Goal: Task Accomplishment & Management: Use online tool/utility

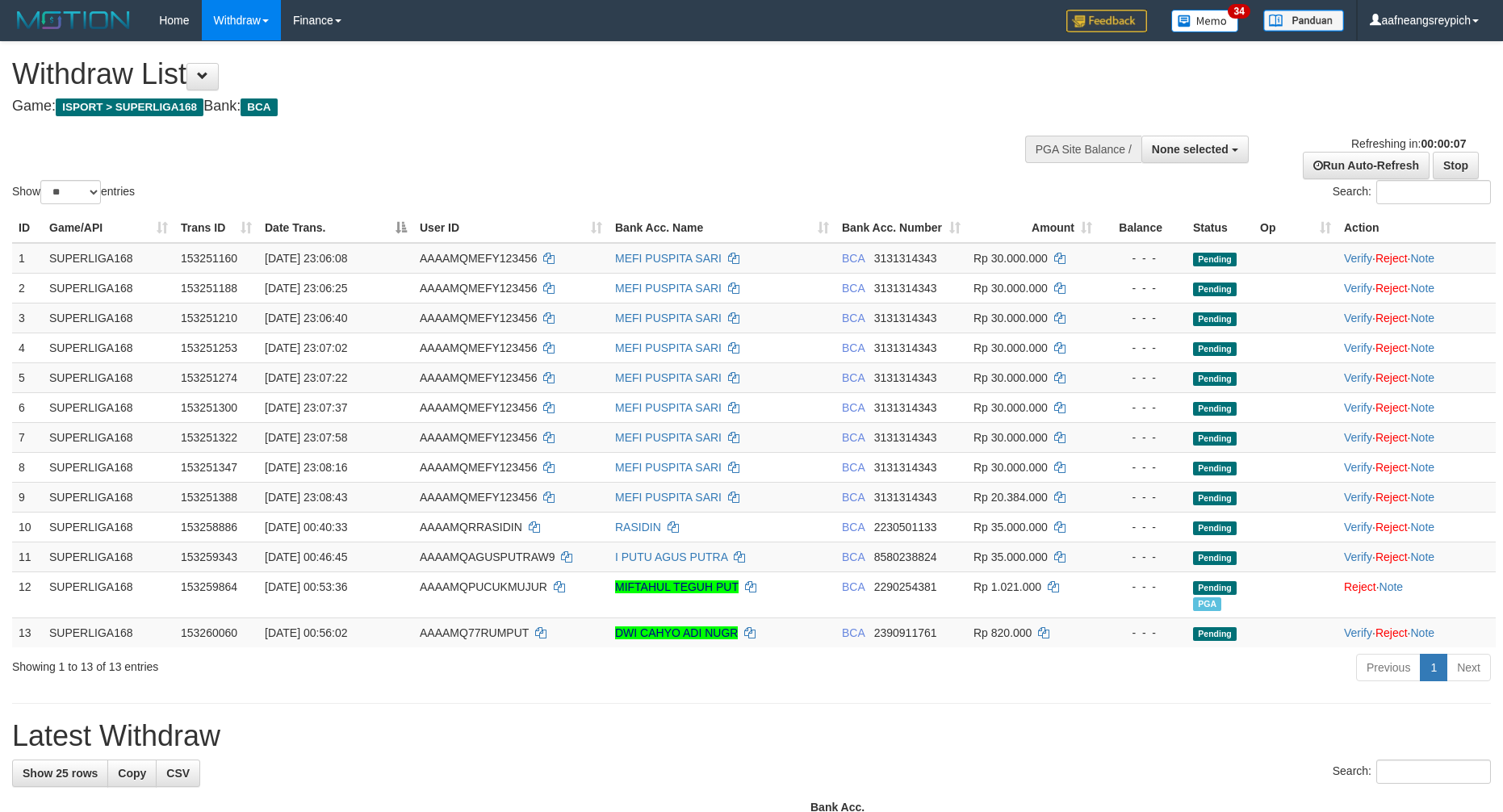
select select
select select "**"
select select
select select "**"
select select
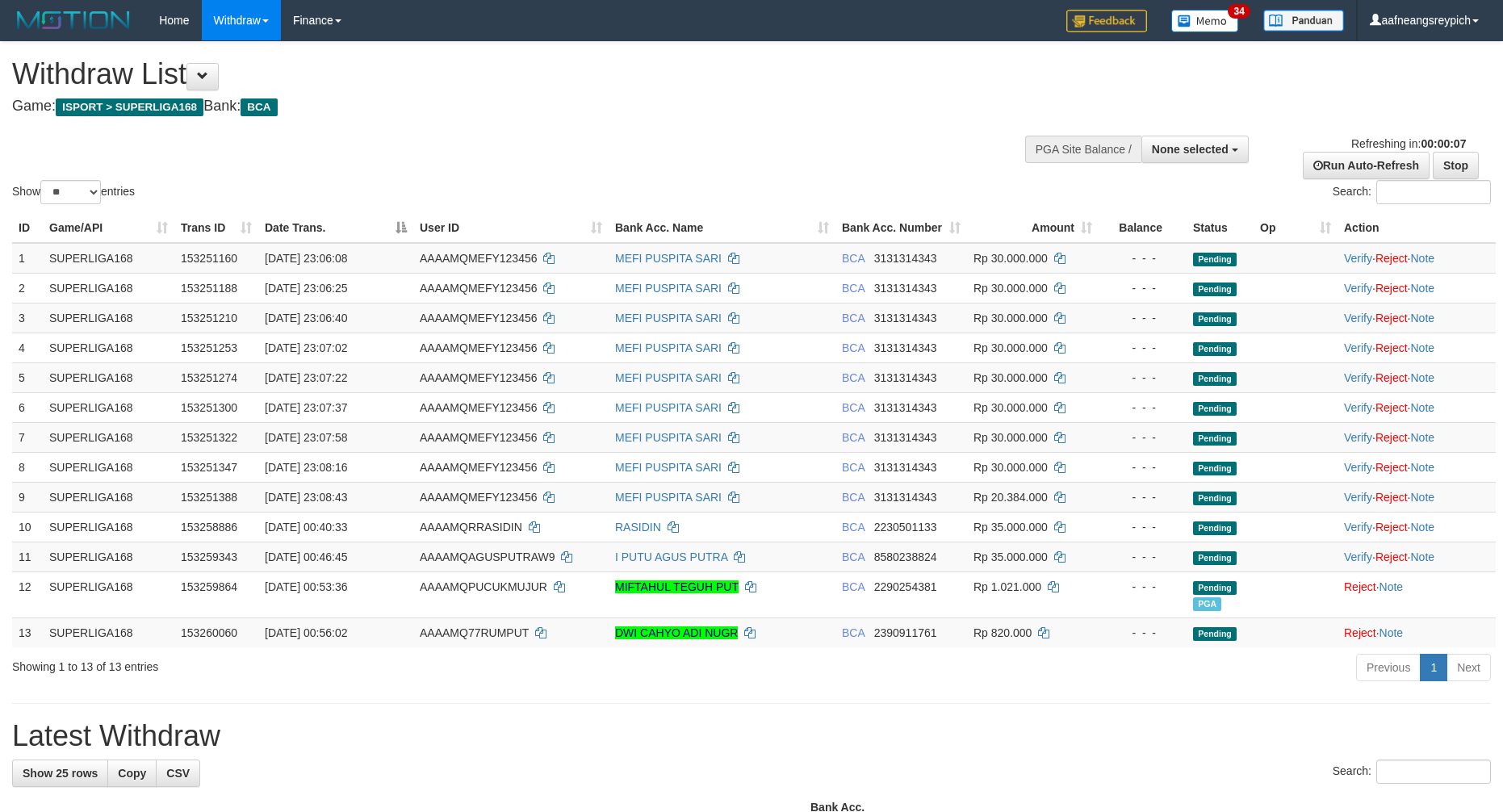
select select "**"
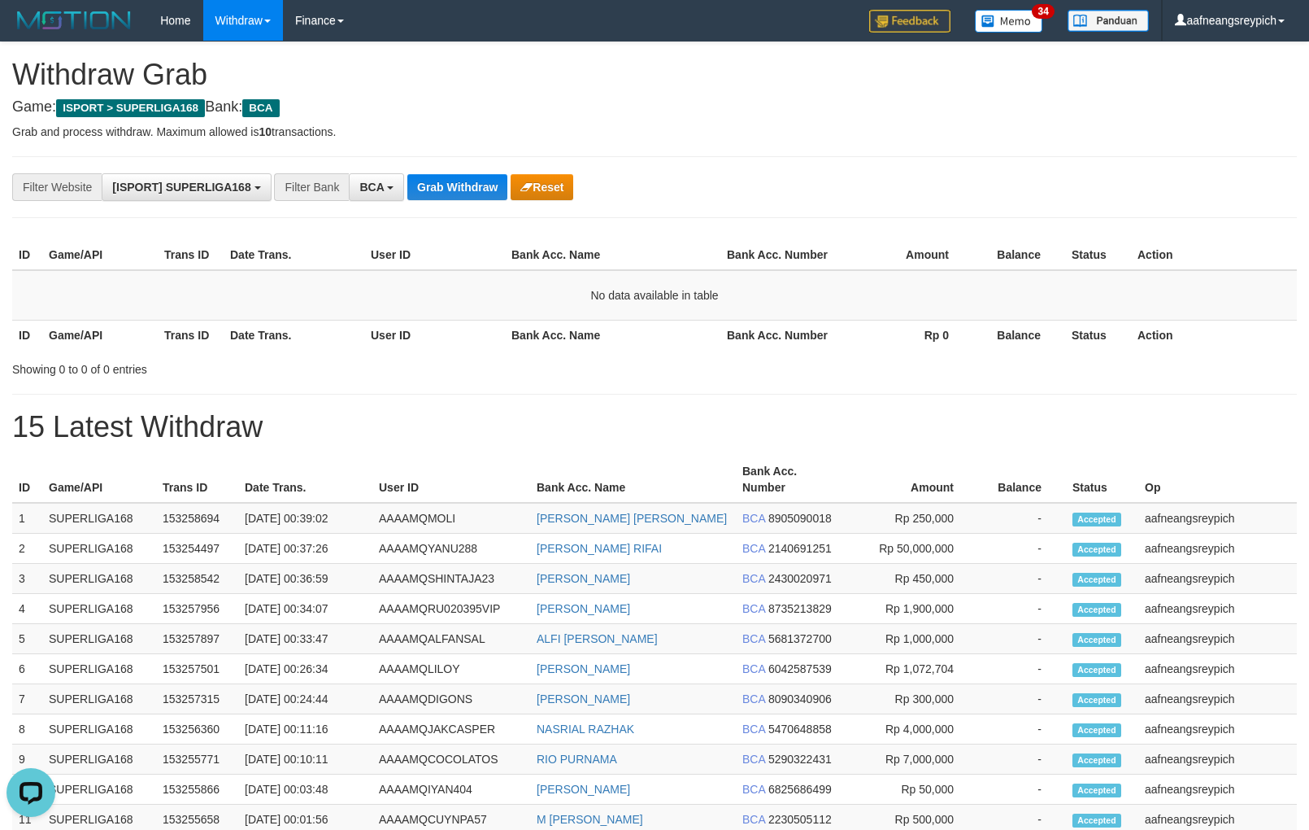
click at [447, 181] on button "Grab Withdraw" at bounding box center [457, 187] width 100 height 26
click at [407, 174] on button "Grab Withdraw" at bounding box center [457, 187] width 100 height 26
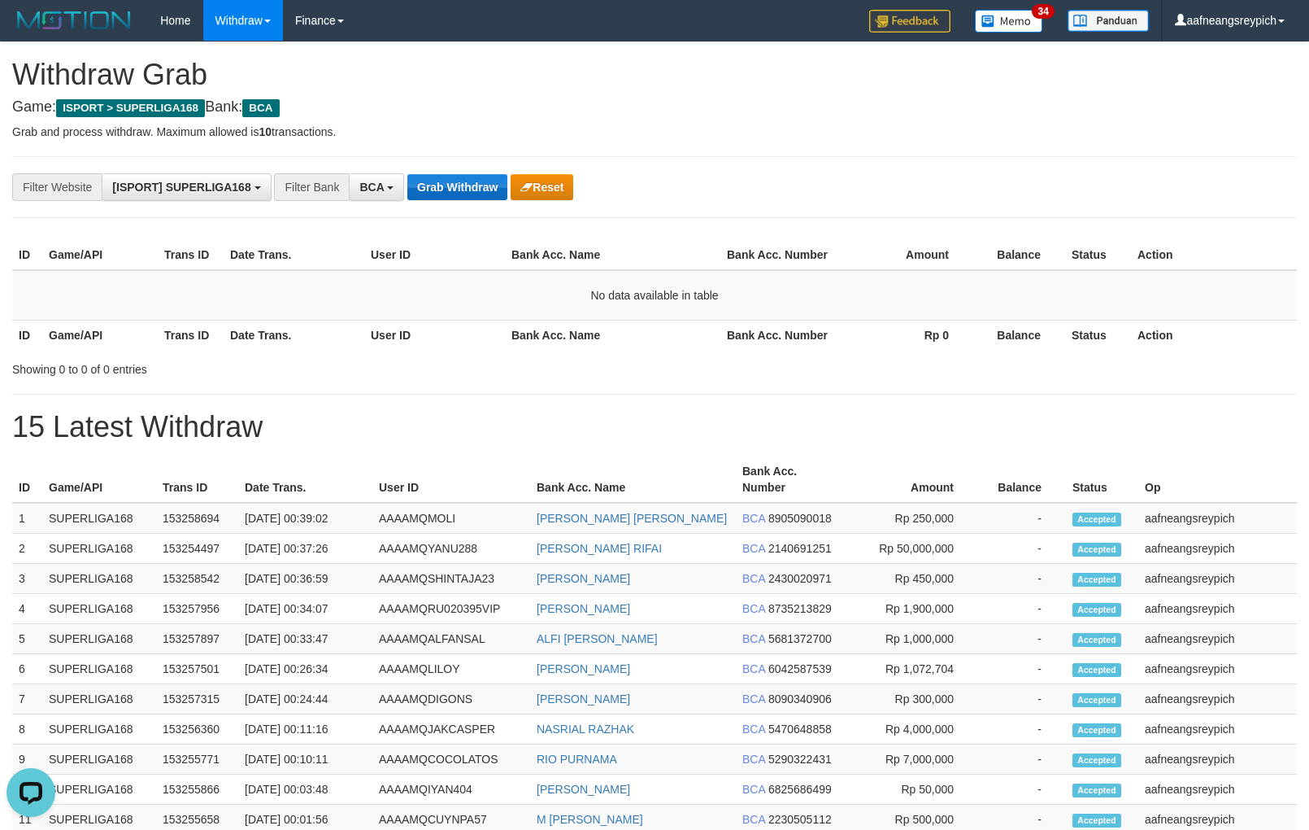
drag, startPoint x: 0, startPoint y: 0, endPoint x: 447, endPoint y: 181, distance: 482.4
click at [447, 181] on button "Grab Withdraw" at bounding box center [457, 187] width 100 height 26
click at [407, 174] on button "Grab Withdraw" at bounding box center [457, 187] width 100 height 26
click at [447, 181] on button "Grab Withdraw" at bounding box center [457, 187] width 100 height 26
click at [407, 174] on button "Grab Withdraw" at bounding box center [457, 187] width 100 height 26
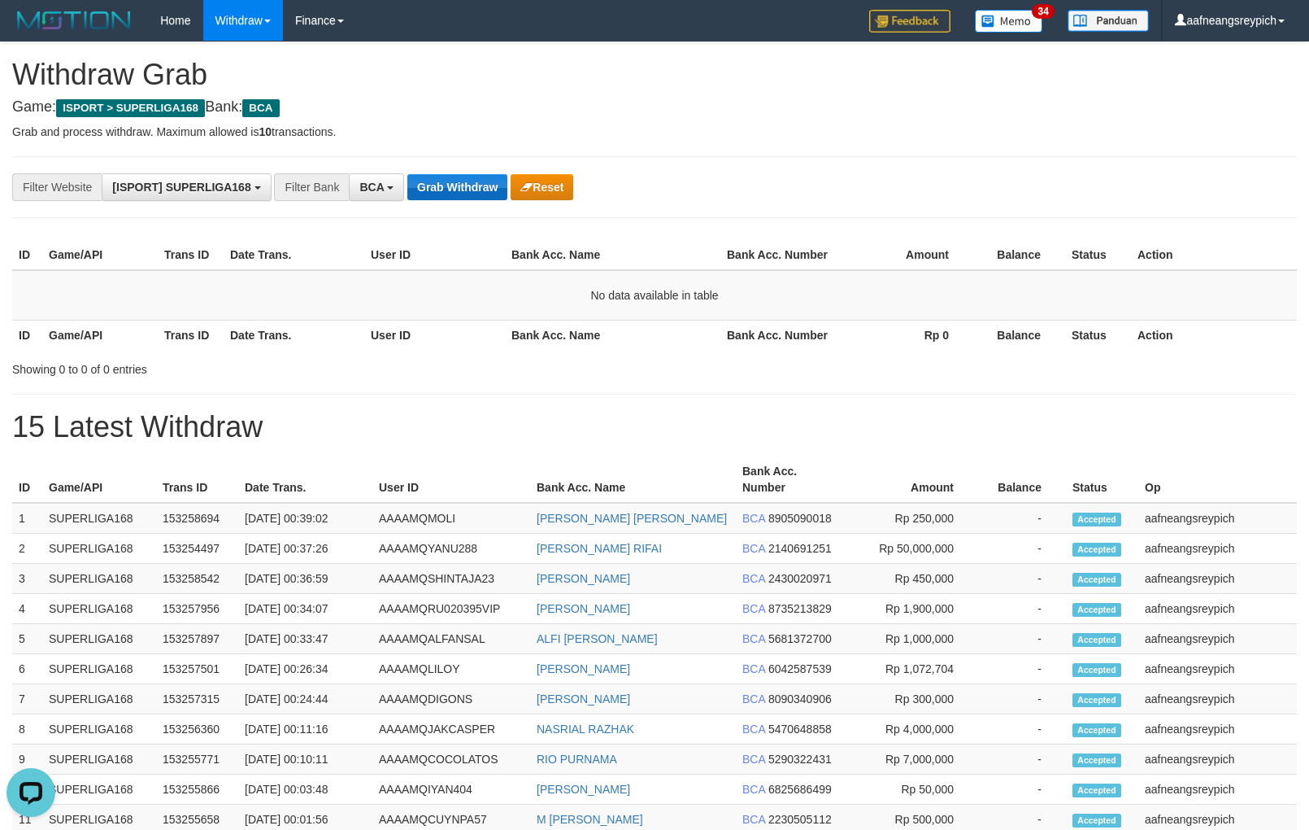
click at [447, 181] on button "Grab Withdraw" at bounding box center [457, 187] width 100 height 26
click at [407, 174] on button "Grab Withdraw" at bounding box center [457, 187] width 100 height 26
click at [447, 181] on button "Grab Withdraw" at bounding box center [457, 187] width 100 height 26
click at [407, 174] on button "Grab Withdraw" at bounding box center [457, 187] width 100 height 26
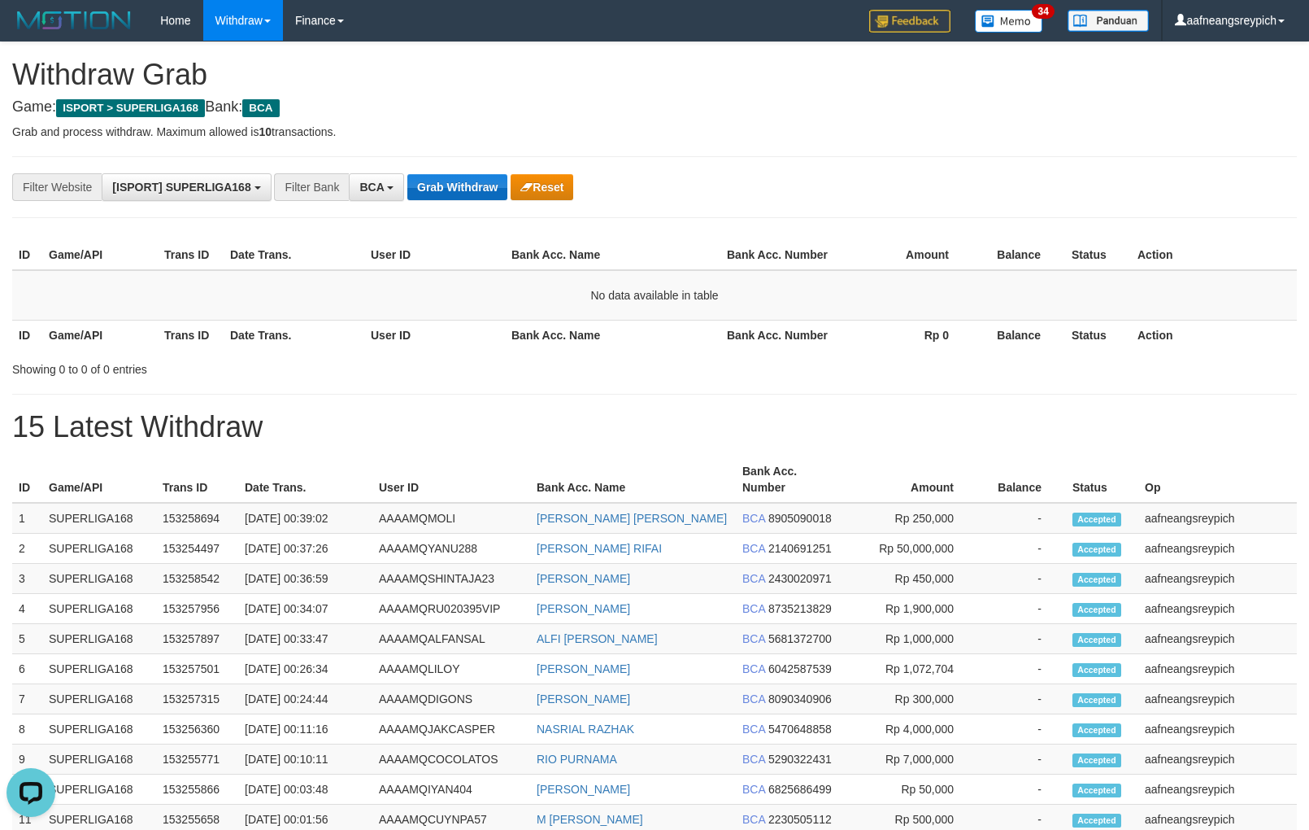
click at [407, 174] on button "Grab Withdraw" at bounding box center [457, 187] width 100 height 26
click at [447, 181] on button "Grab Withdraw" at bounding box center [457, 187] width 100 height 26
click at [407, 174] on button "Grab Withdraw" at bounding box center [457, 187] width 100 height 26
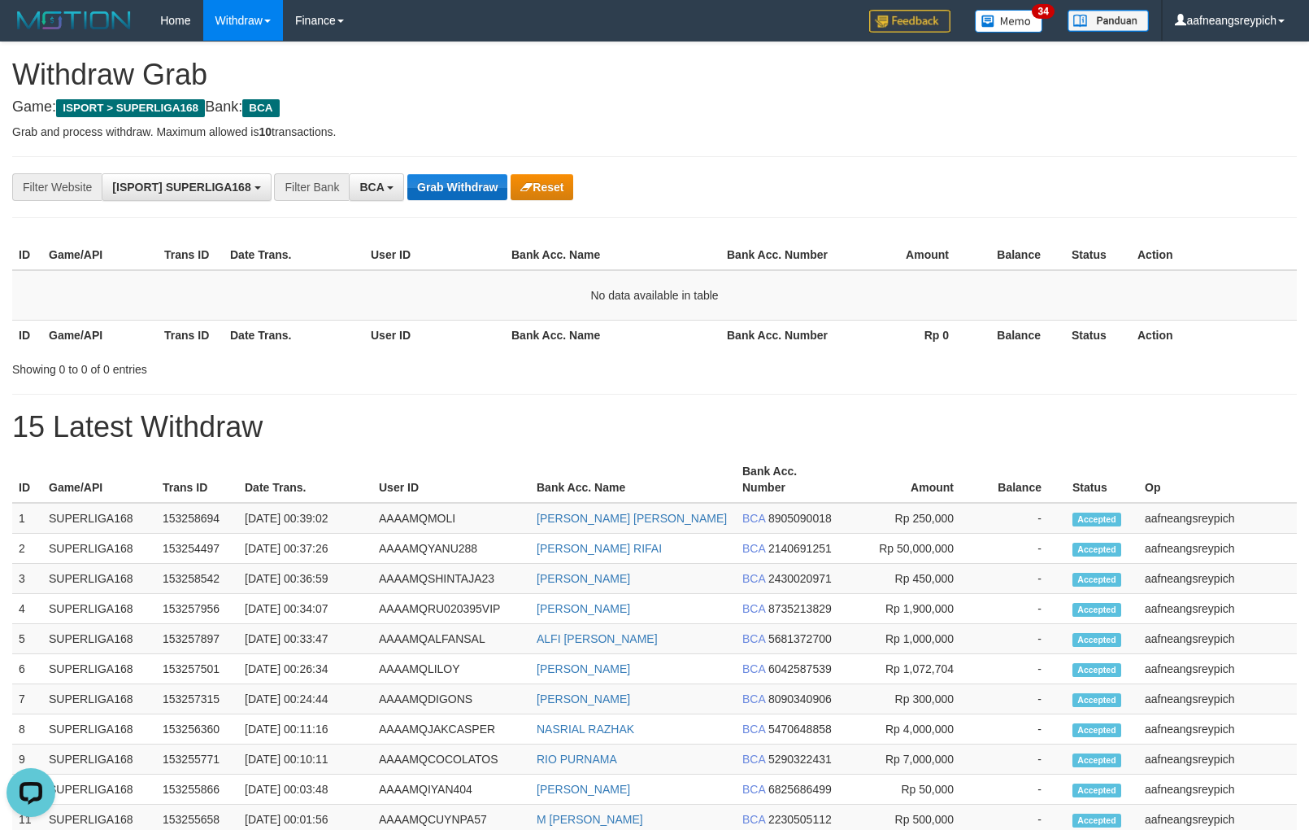
click at [447, 181] on button "Grab Withdraw" at bounding box center [457, 187] width 100 height 26
click at [407, 174] on button "Grab Withdraw" at bounding box center [457, 187] width 100 height 26
click at [447, 181] on button "Grab Withdraw" at bounding box center [457, 187] width 100 height 26
click at [407, 174] on button "Grab Withdraw" at bounding box center [457, 187] width 100 height 26
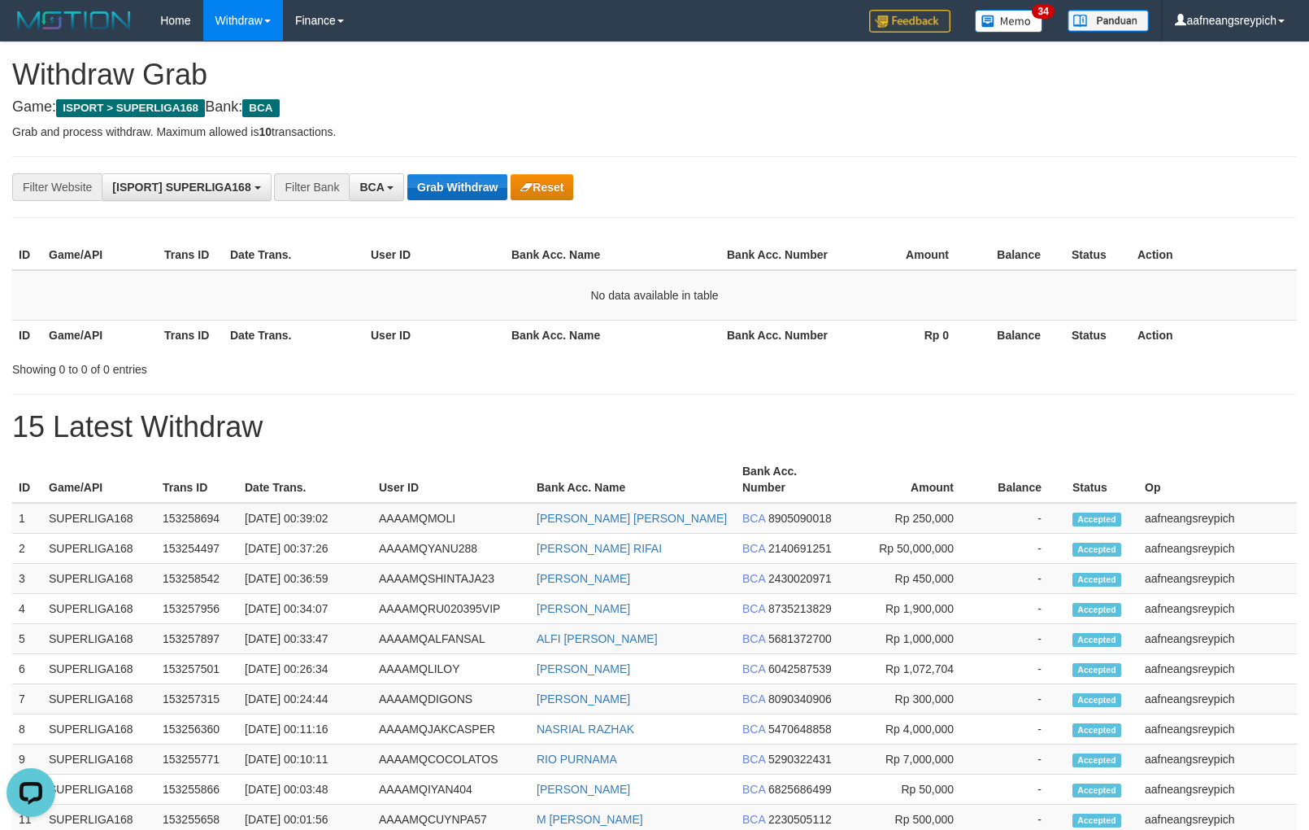
click at [447, 181] on button "Grab Withdraw" at bounding box center [457, 187] width 100 height 26
click at [407, 174] on button "Grab Withdraw" at bounding box center [457, 187] width 100 height 26
click at [447, 181] on button "Grab Withdraw" at bounding box center [457, 187] width 100 height 26
click at [407, 174] on button "Grab Withdraw" at bounding box center [457, 187] width 100 height 26
click at [447, 181] on button "Grab Withdraw" at bounding box center [457, 187] width 100 height 26
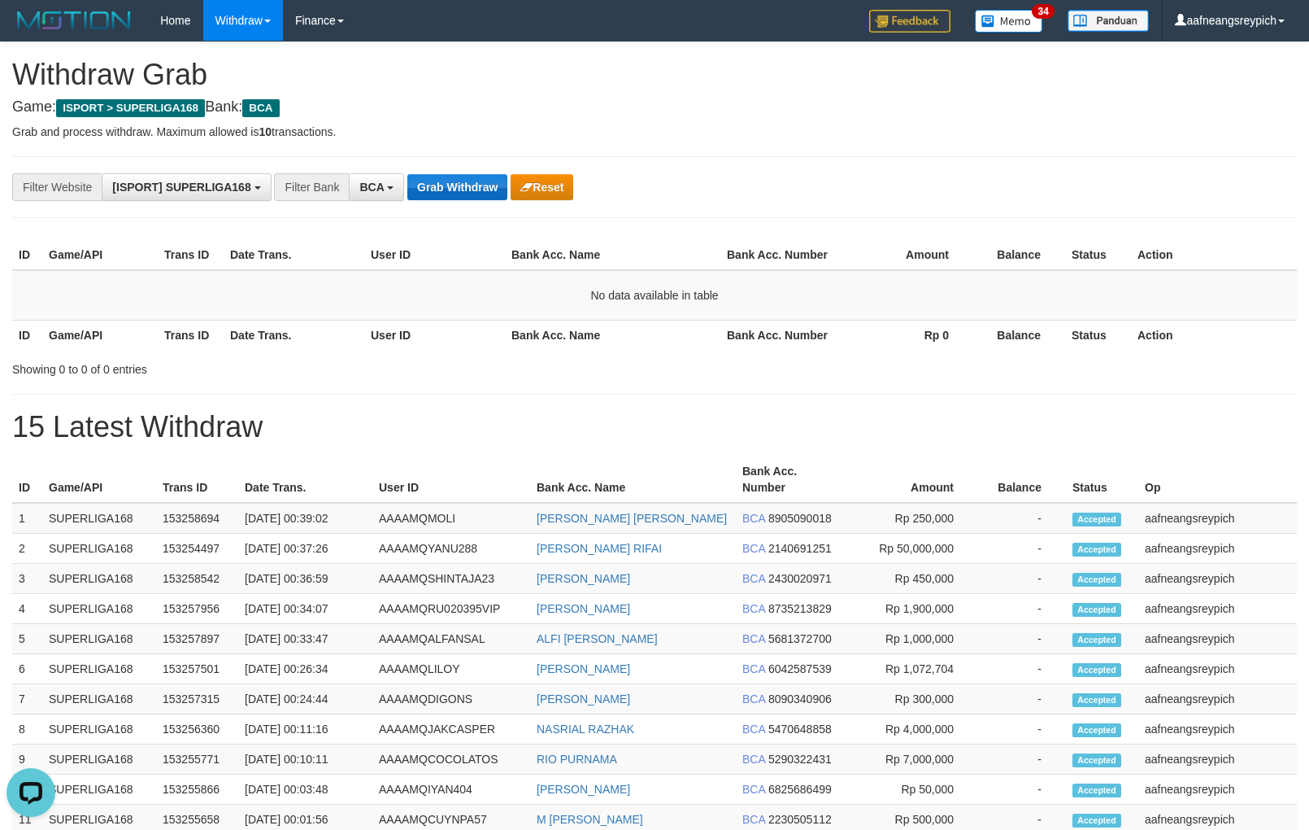
click at [407, 174] on button "Grab Withdraw" at bounding box center [457, 187] width 100 height 26
click at [447, 181] on button "Grab Withdraw" at bounding box center [457, 187] width 100 height 26
click at [407, 174] on button "Grab Withdraw" at bounding box center [457, 187] width 100 height 26
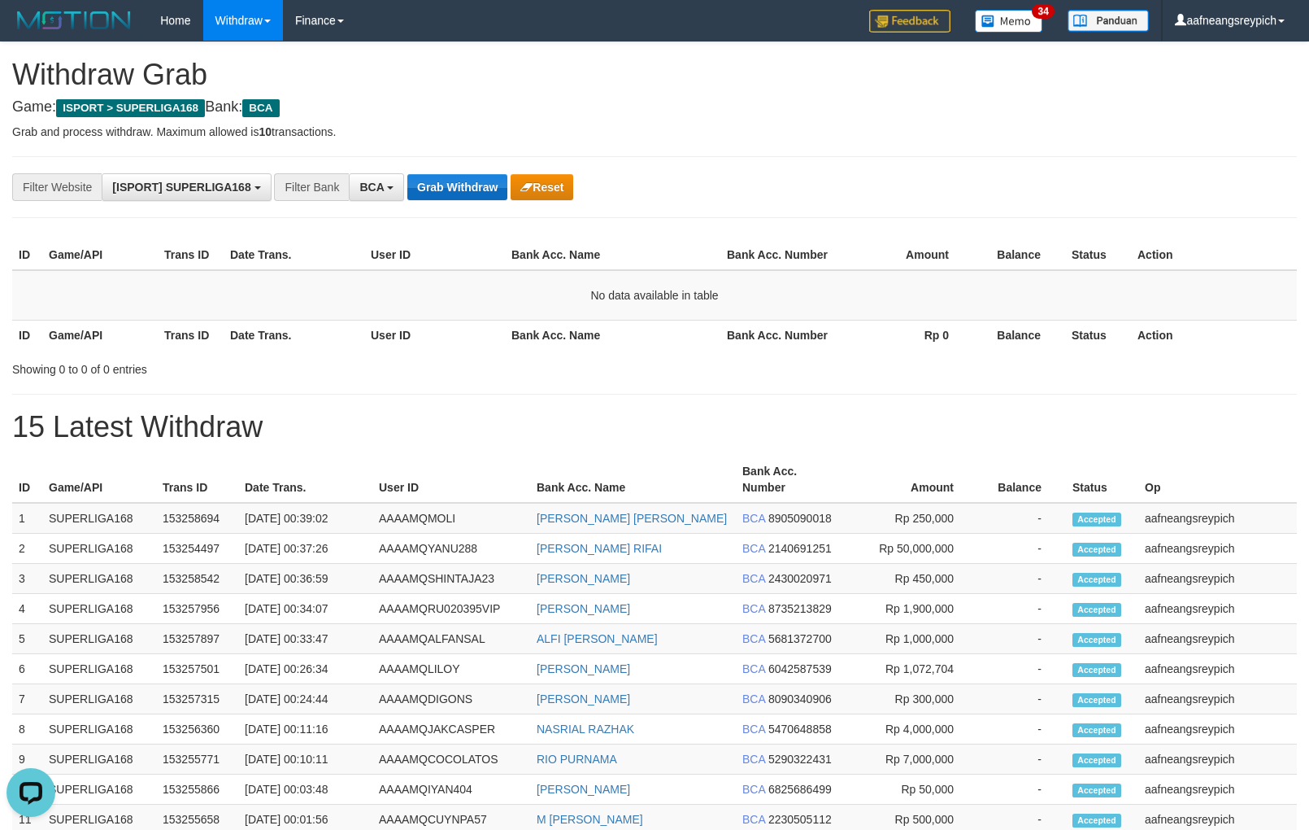
click at [407, 174] on button "Grab Withdraw" at bounding box center [457, 187] width 100 height 26
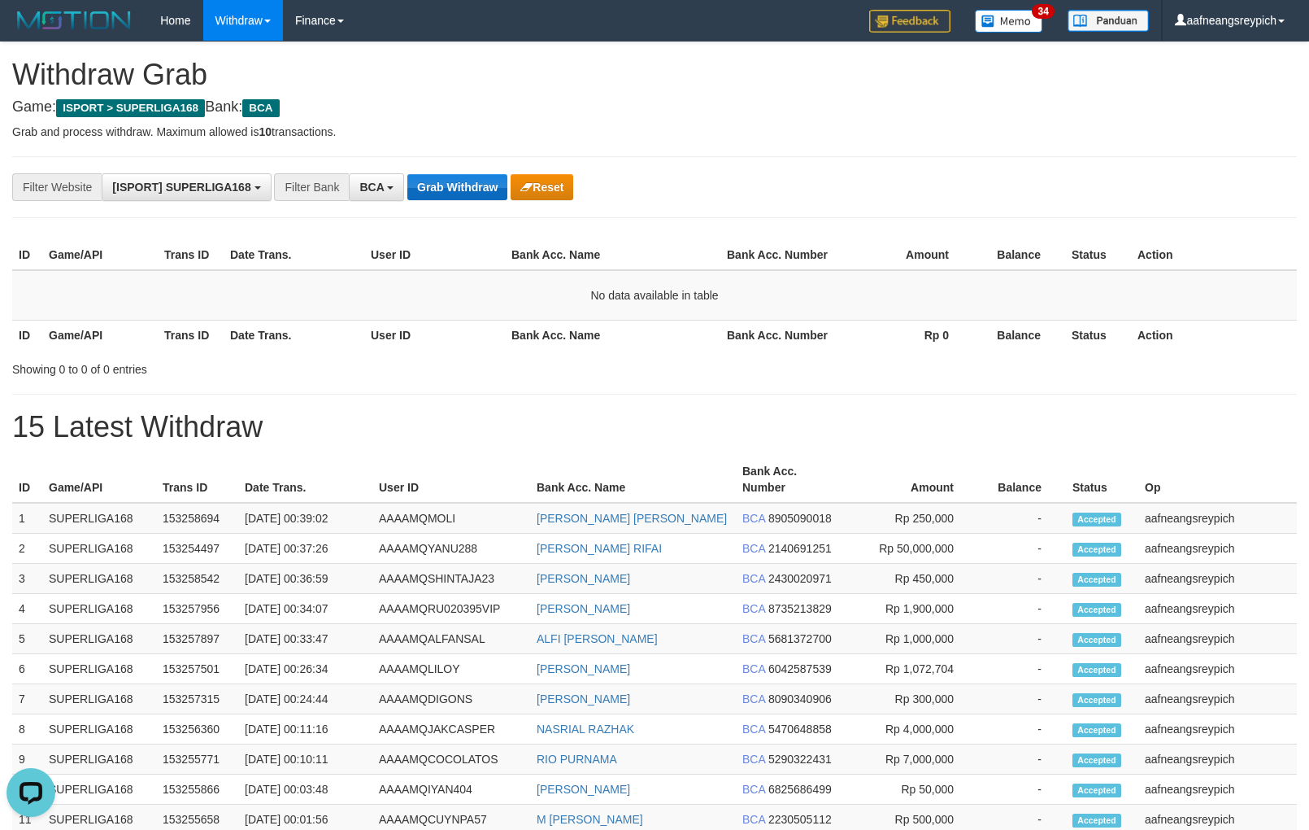
click at [407, 174] on button "Grab Withdraw" at bounding box center [457, 187] width 100 height 26
click at [447, 181] on button "Grab Withdraw" at bounding box center [457, 187] width 100 height 26
click at [407, 174] on button "Grab Withdraw" at bounding box center [457, 187] width 100 height 26
click at [447, 181] on button "Grab Withdraw" at bounding box center [457, 187] width 100 height 26
click at [407, 174] on button "Grab Withdraw" at bounding box center [457, 187] width 100 height 26
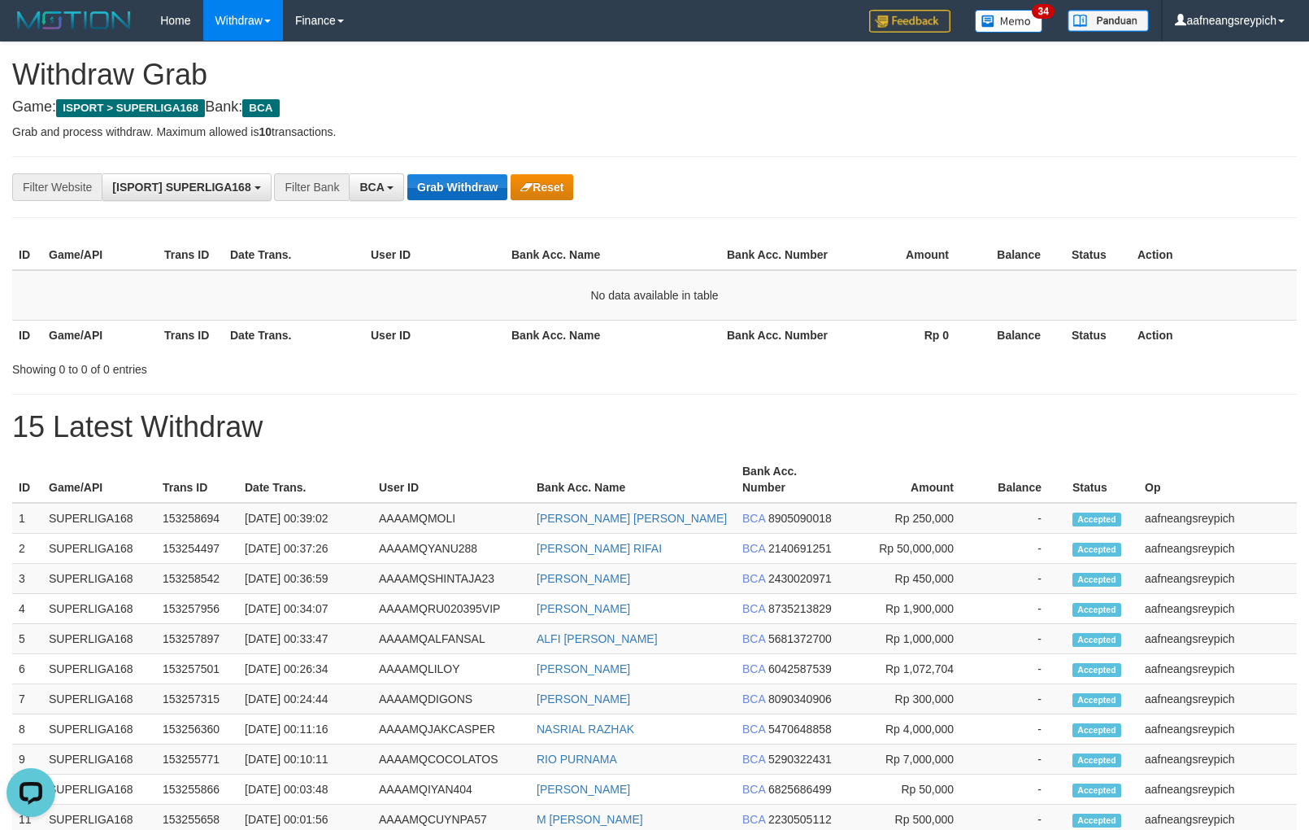
click at [447, 181] on button "Grab Withdraw" at bounding box center [457, 187] width 100 height 26
click at [407, 174] on button "Grab Withdraw" at bounding box center [457, 187] width 100 height 26
click at [447, 181] on button "Grab Withdraw" at bounding box center [457, 187] width 100 height 26
click at [407, 174] on button "Grab Withdraw" at bounding box center [457, 187] width 100 height 26
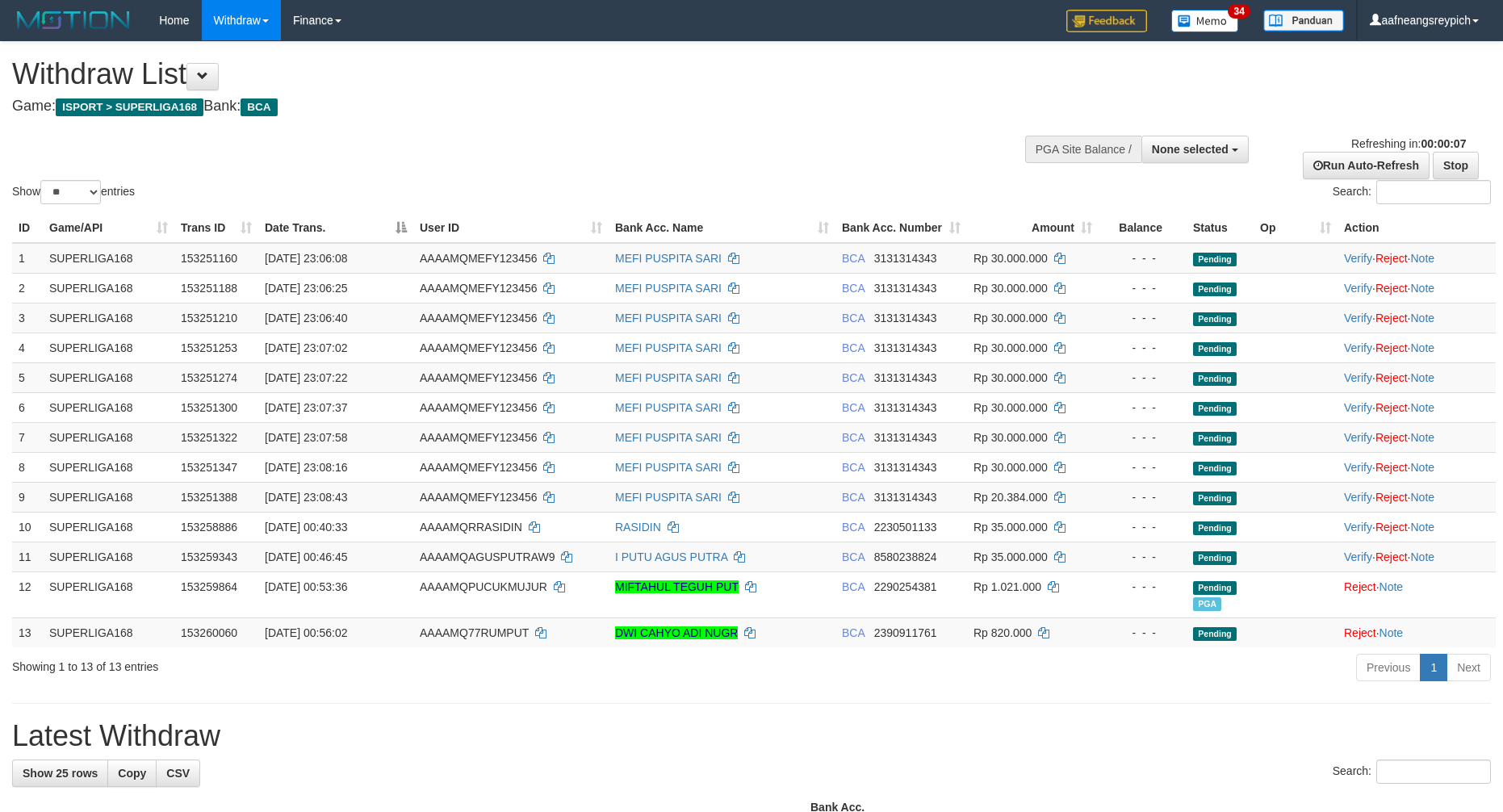
select select
select select "**"
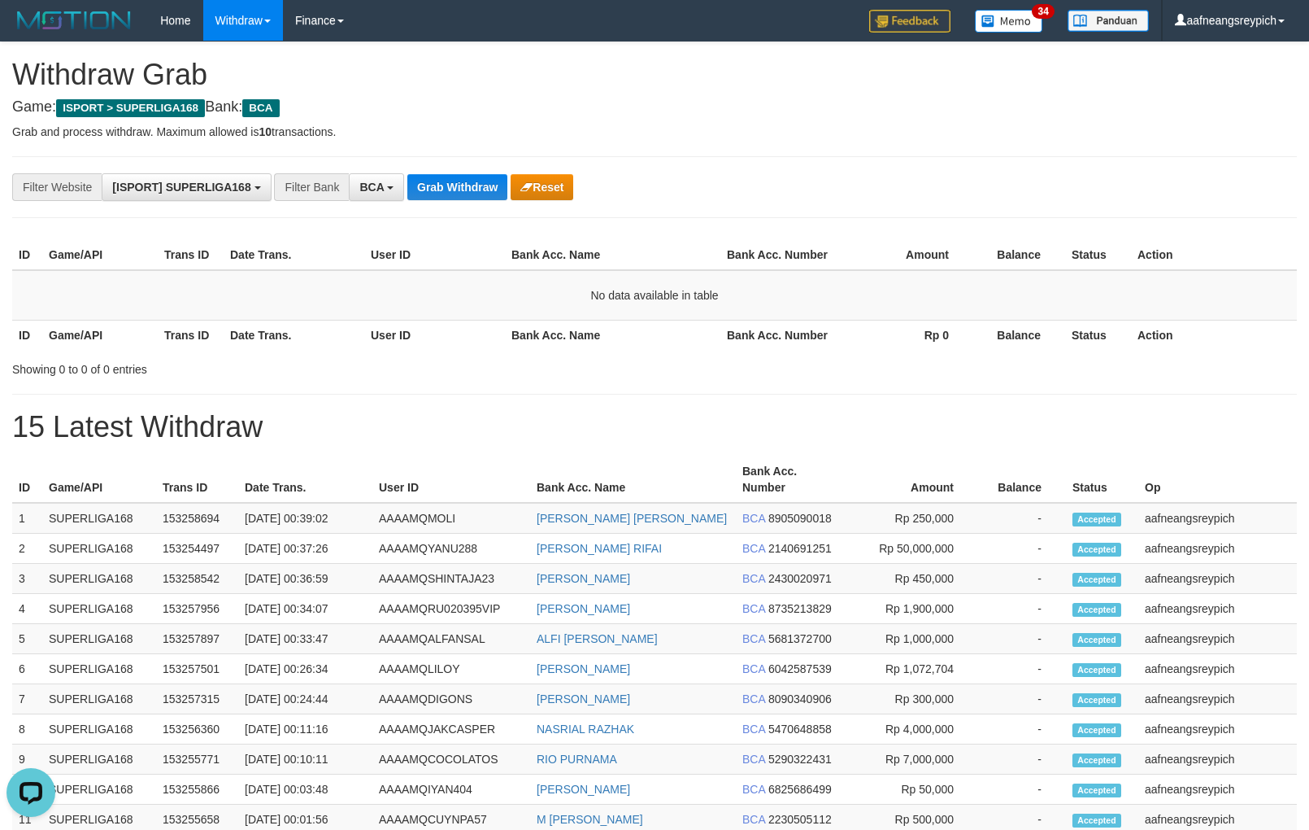
click at [456, 187] on button "Grab Withdraw" at bounding box center [457, 187] width 100 height 26
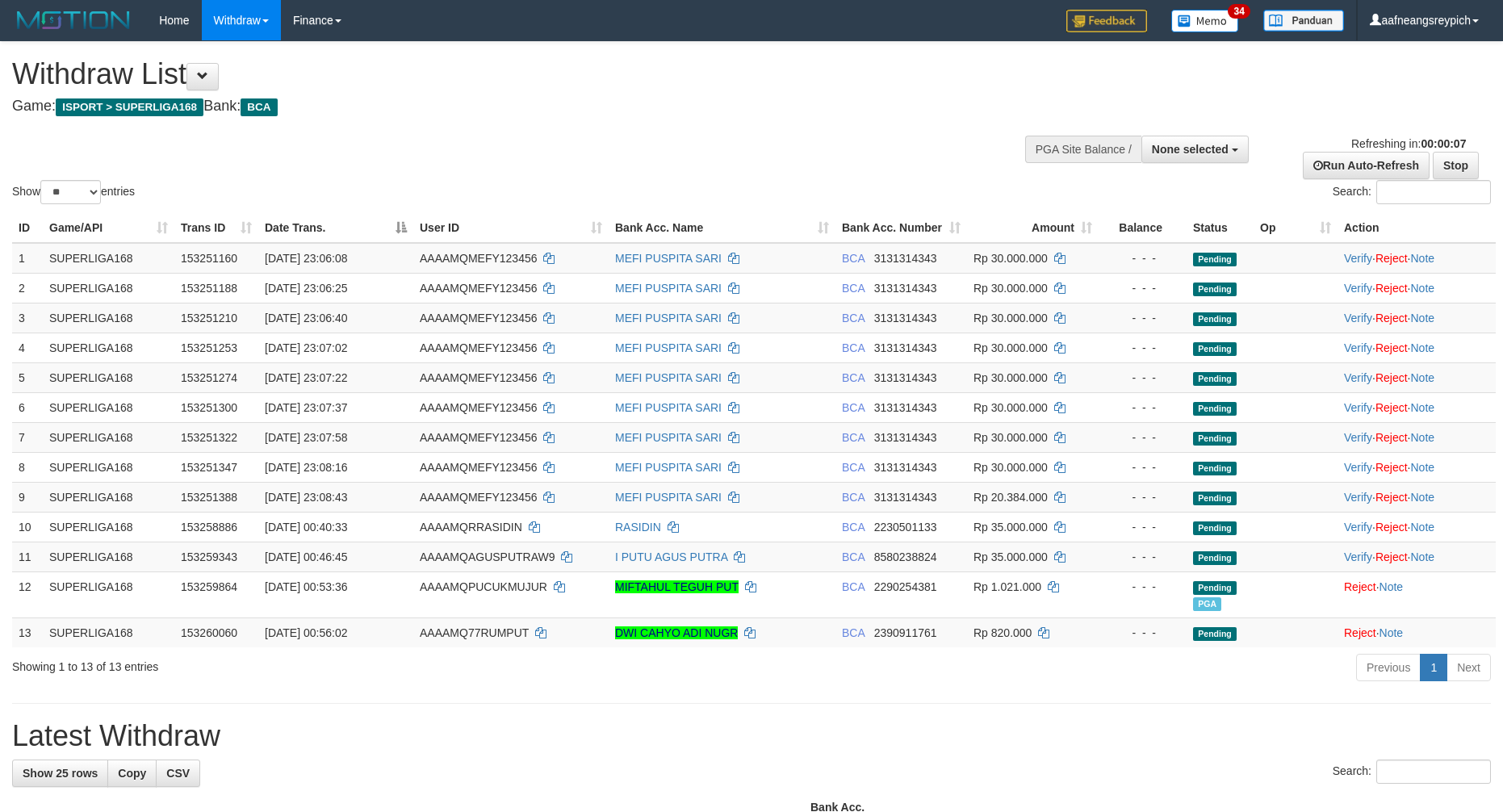
select select
select select "**"
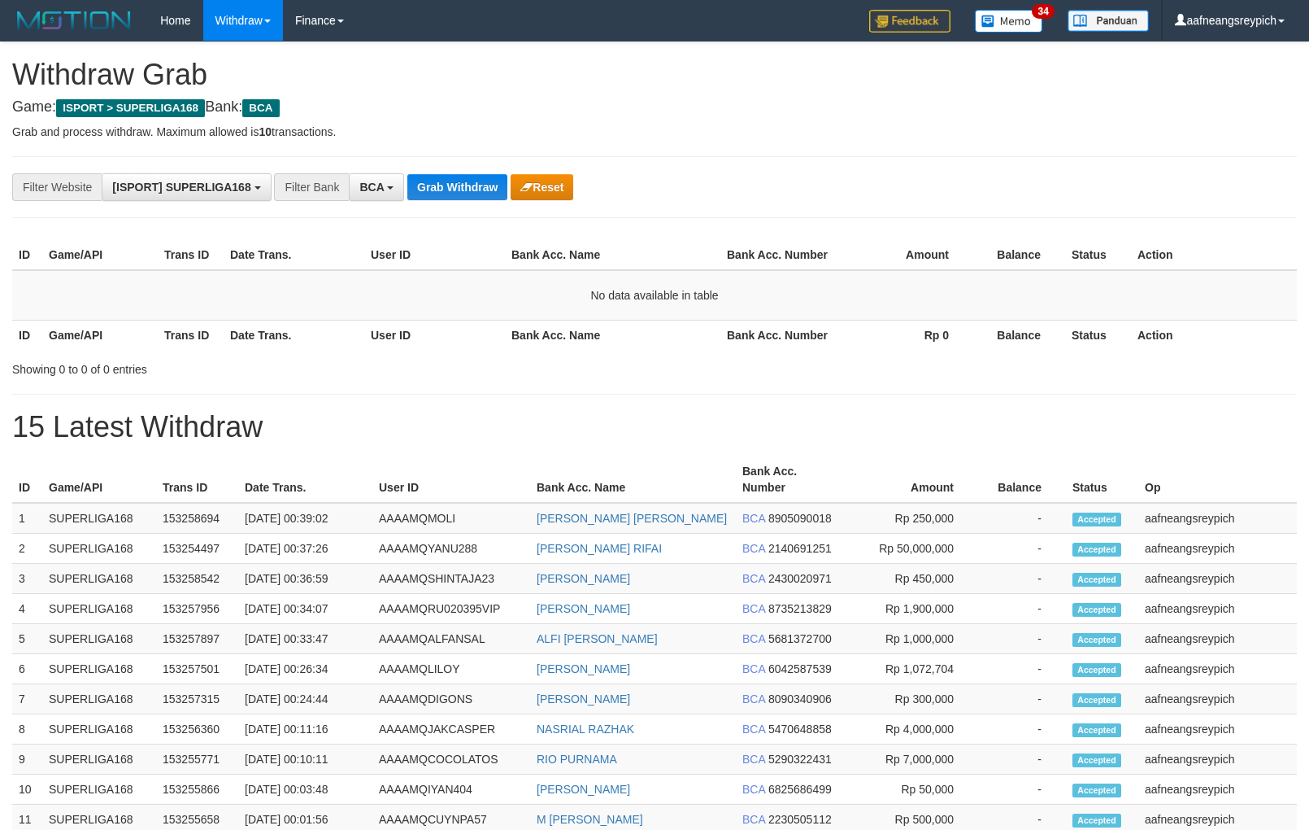
click at [407, 174] on button "Grab Withdraw" at bounding box center [457, 187] width 100 height 26
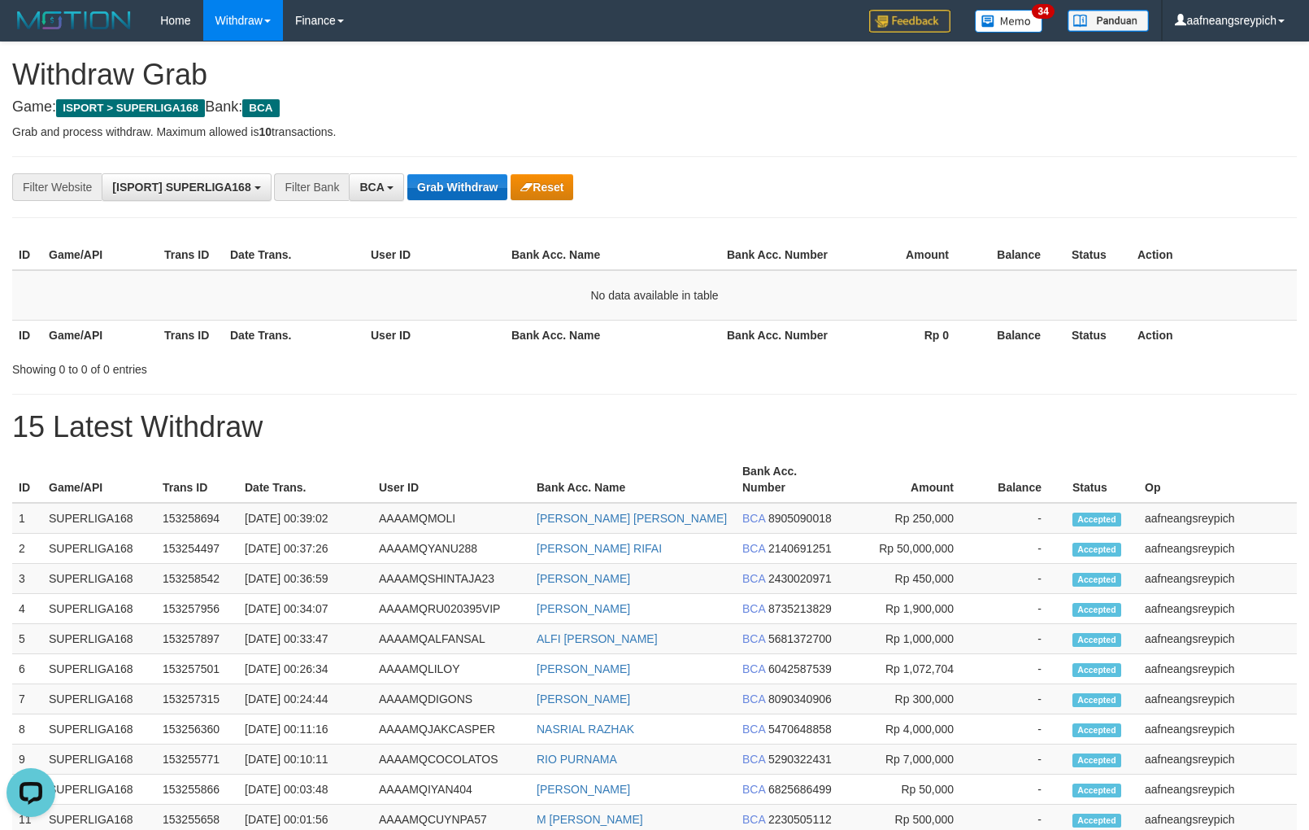
click at [407, 174] on button "Grab Withdraw" at bounding box center [457, 187] width 100 height 26
drag, startPoint x: 0, startPoint y: 0, endPoint x: 433, endPoint y: 185, distance: 470.7
click at [433, 185] on button "Grab Withdraw" at bounding box center [457, 187] width 100 height 26
click at [407, 174] on button "Grab Withdraw" at bounding box center [457, 187] width 100 height 26
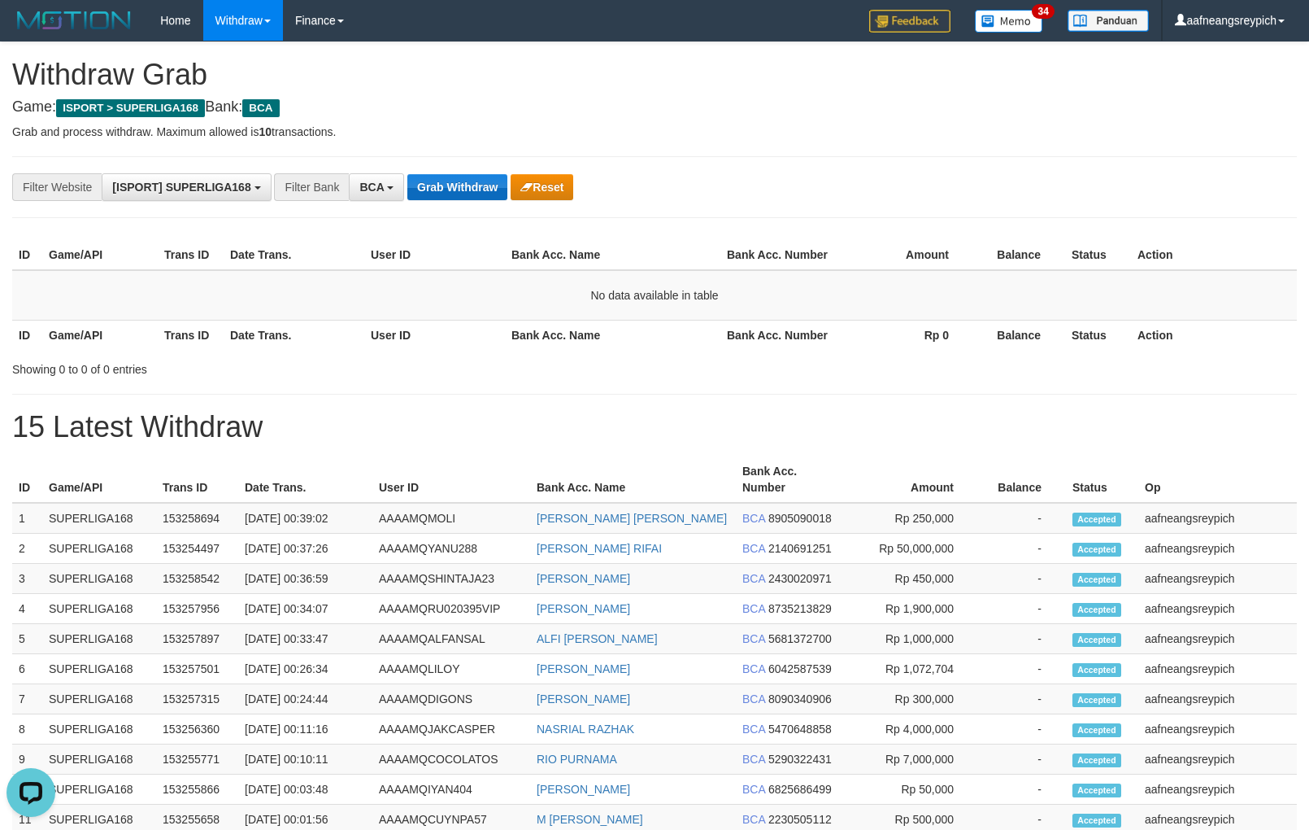
click at [407, 174] on button "Grab Withdraw" at bounding box center [457, 187] width 100 height 26
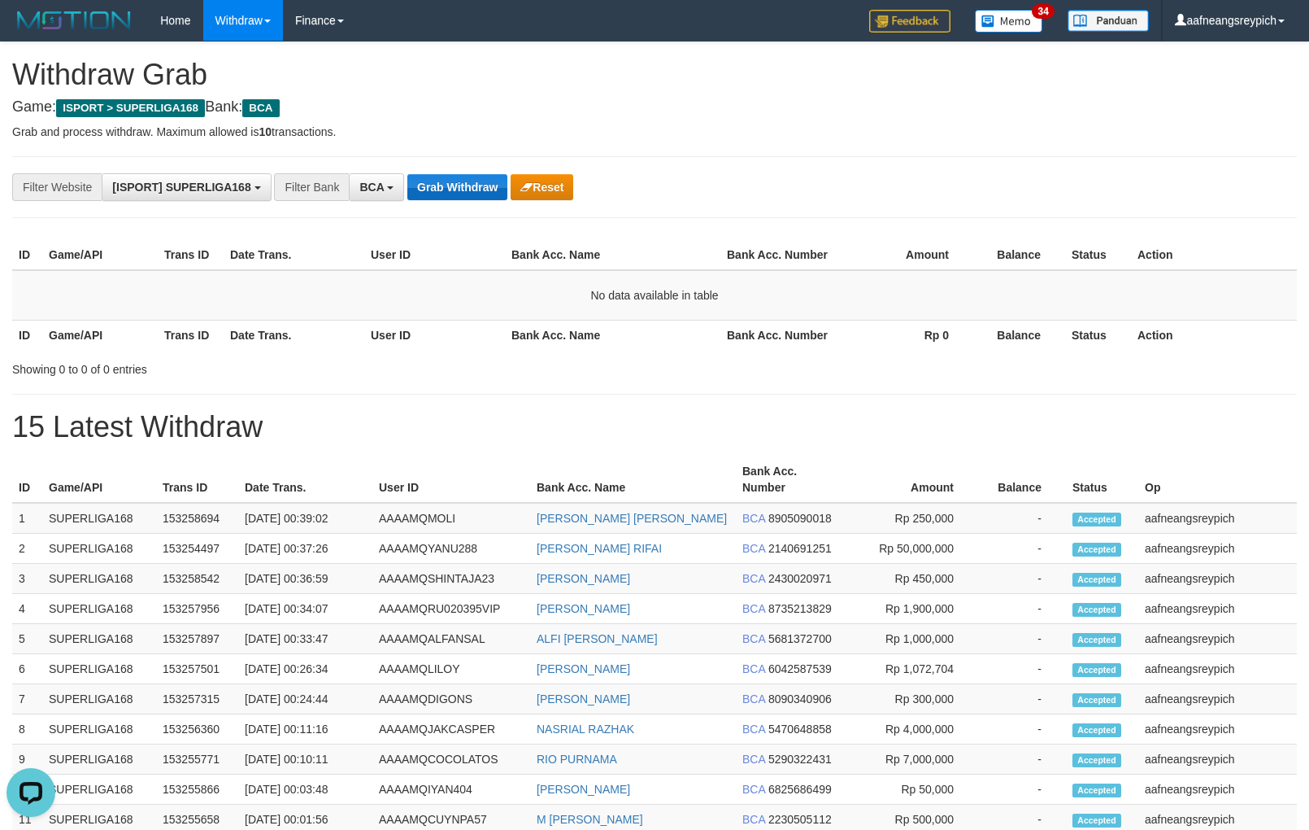
click at [407, 174] on button "Grab Withdraw" at bounding box center [457, 187] width 100 height 26
click at [433, 185] on button "Grab Withdraw" at bounding box center [457, 187] width 100 height 26
click at [407, 174] on button "Grab Withdraw" at bounding box center [457, 187] width 100 height 26
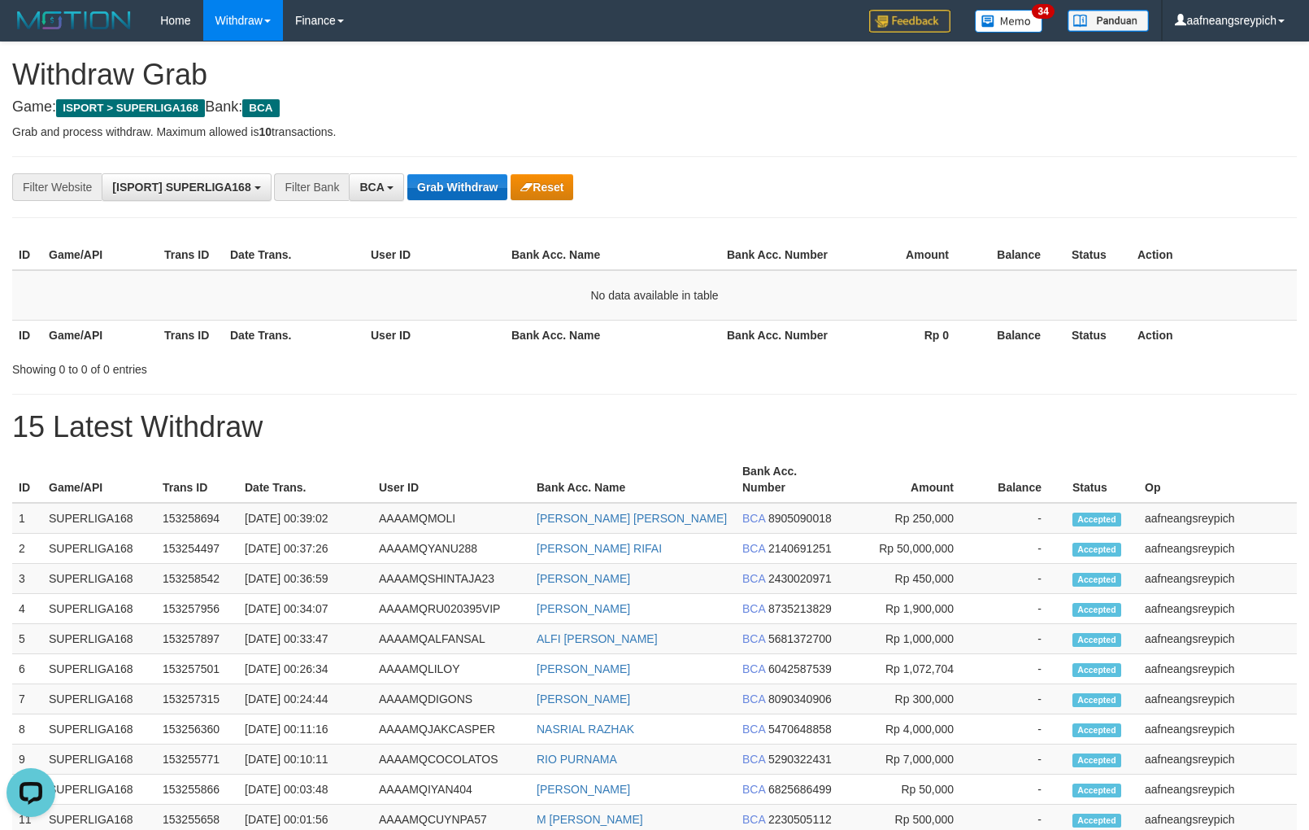
click at [407, 174] on button "Grab Withdraw" at bounding box center [457, 187] width 100 height 26
click at [433, 185] on button "Grab Withdraw" at bounding box center [457, 187] width 100 height 26
click at [407, 174] on button "Grab Withdraw" at bounding box center [457, 187] width 100 height 26
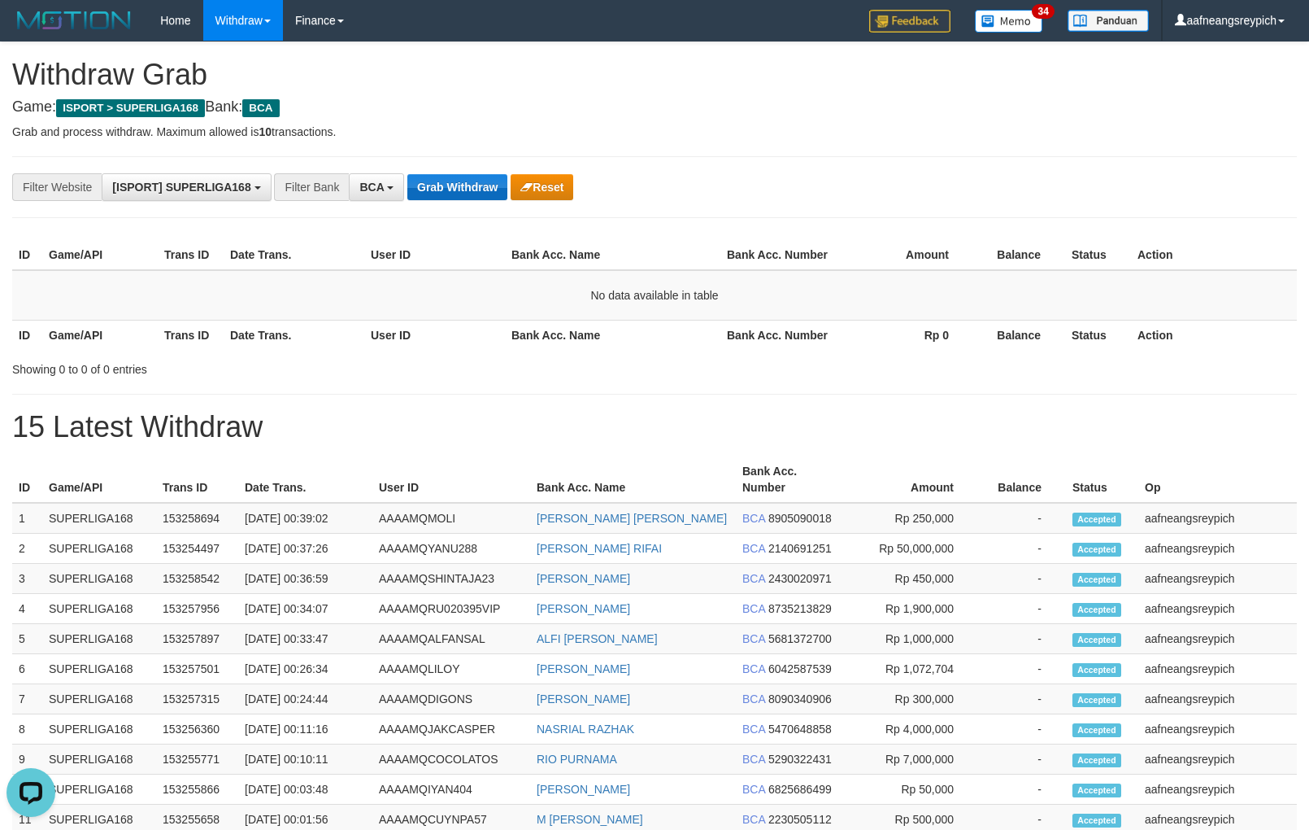
click at [407, 174] on button "Grab Withdraw" at bounding box center [457, 187] width 100 height 26
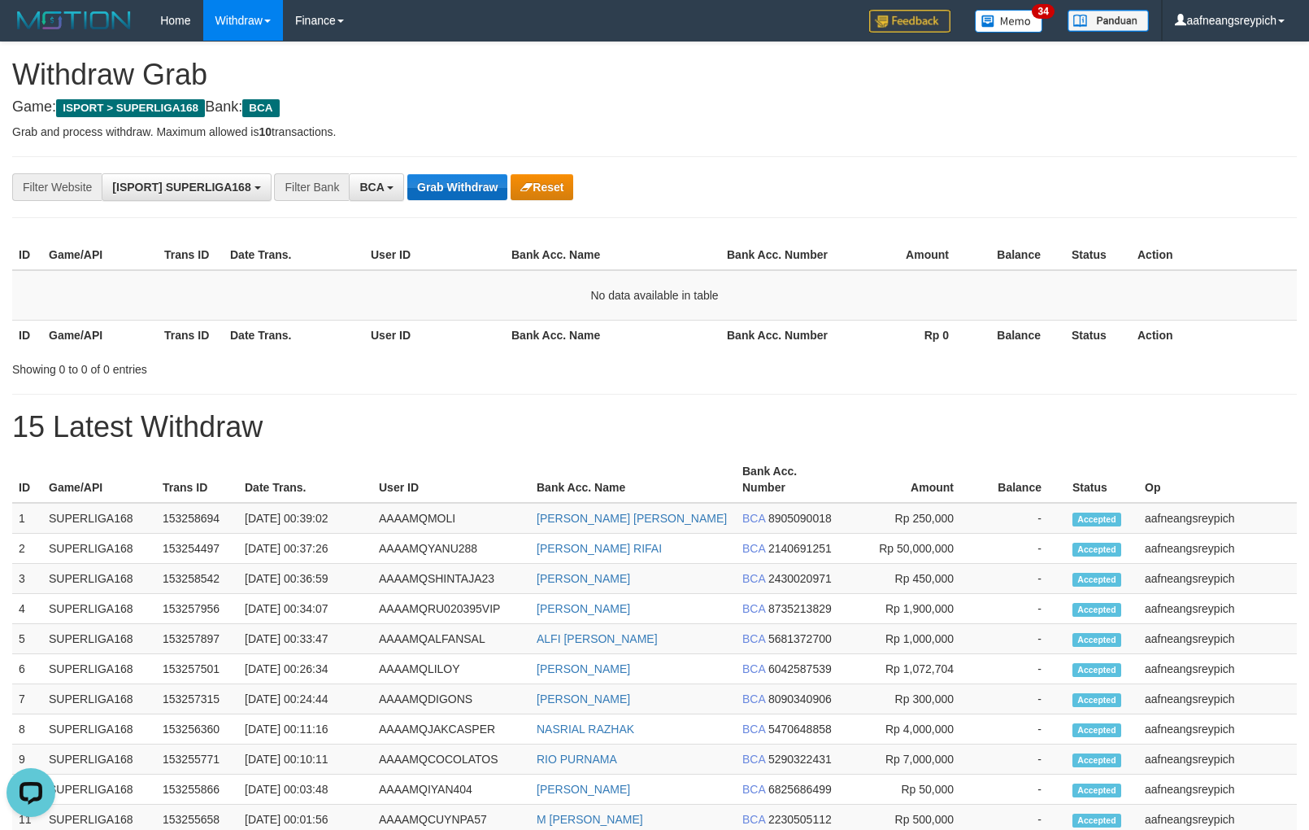
click at [433, 185] on button "Grab Withdraw" at bounding box center [457, 187] width 100 height 26
click at [407, 174] on button "Grab Withdraw" at bounding box center [457, 187] width 100 height 26
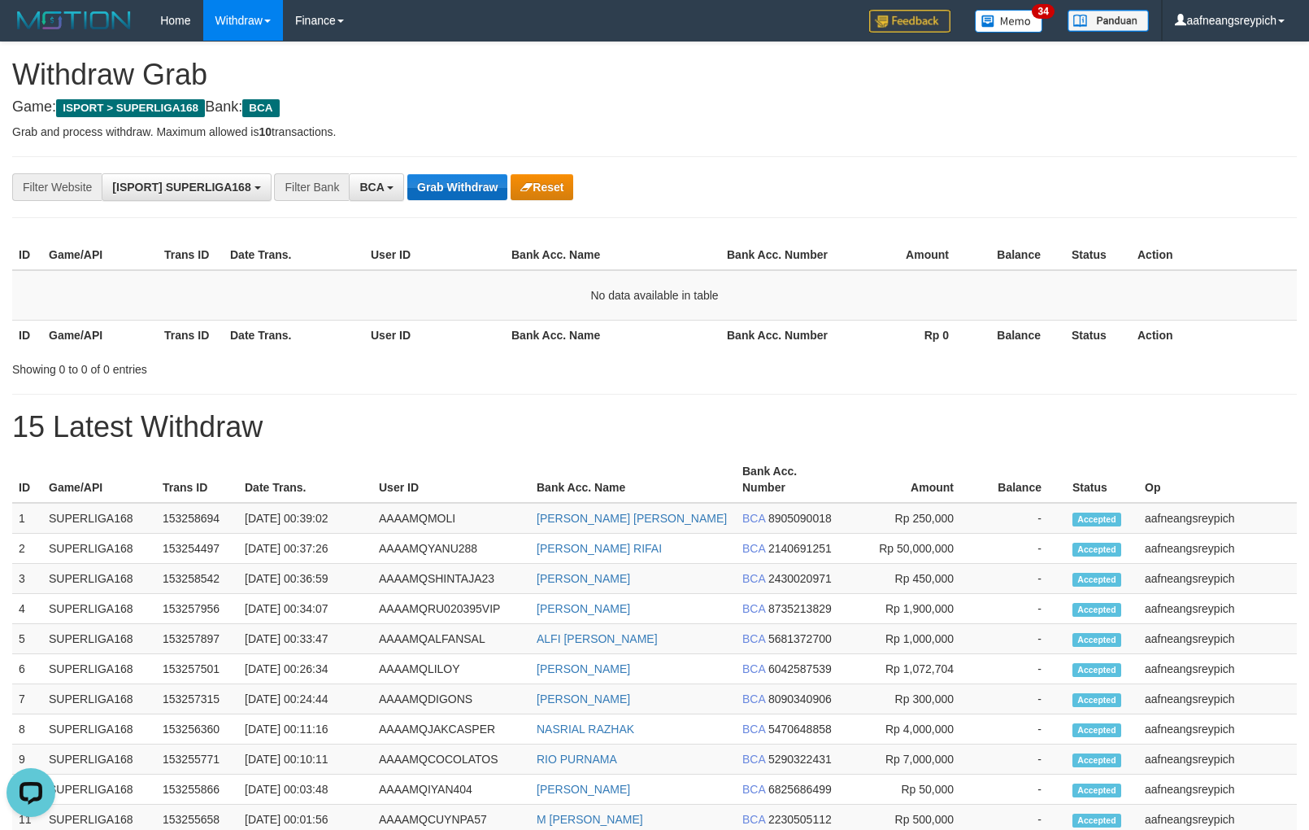
click at [433, 185] on button "Grab Withdraw" at bounding box center [457, 187] width 100 height 26
click at [407, 174] on button "Grab Withdraw" at bounding box center [457, 187] width 100 height 26
click at [433, 185] on button "Grab Withdraw" at bounding box center [457, 187] width 100 height 26
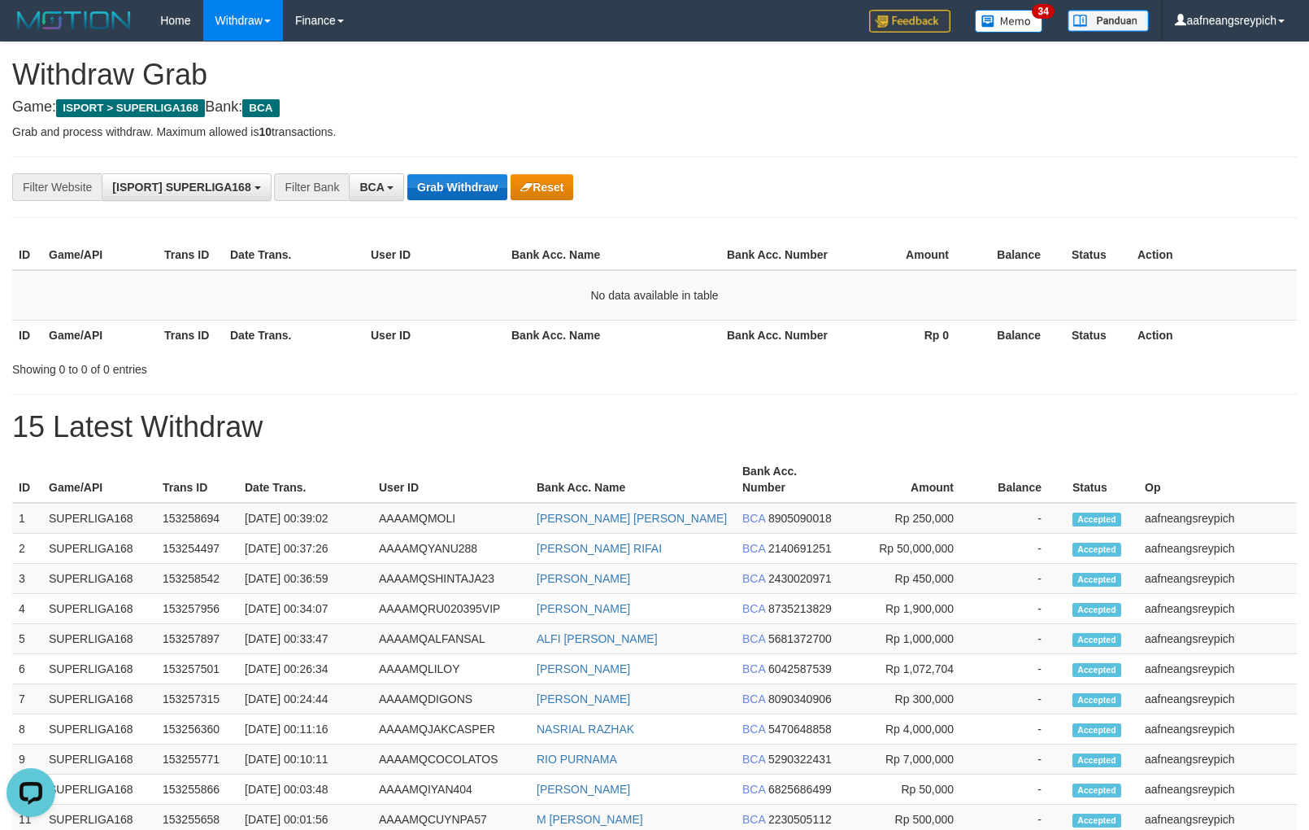
click at [407, 174] on button "Grab Withdraw" at bounding box center [457, 187] width 100 height 26
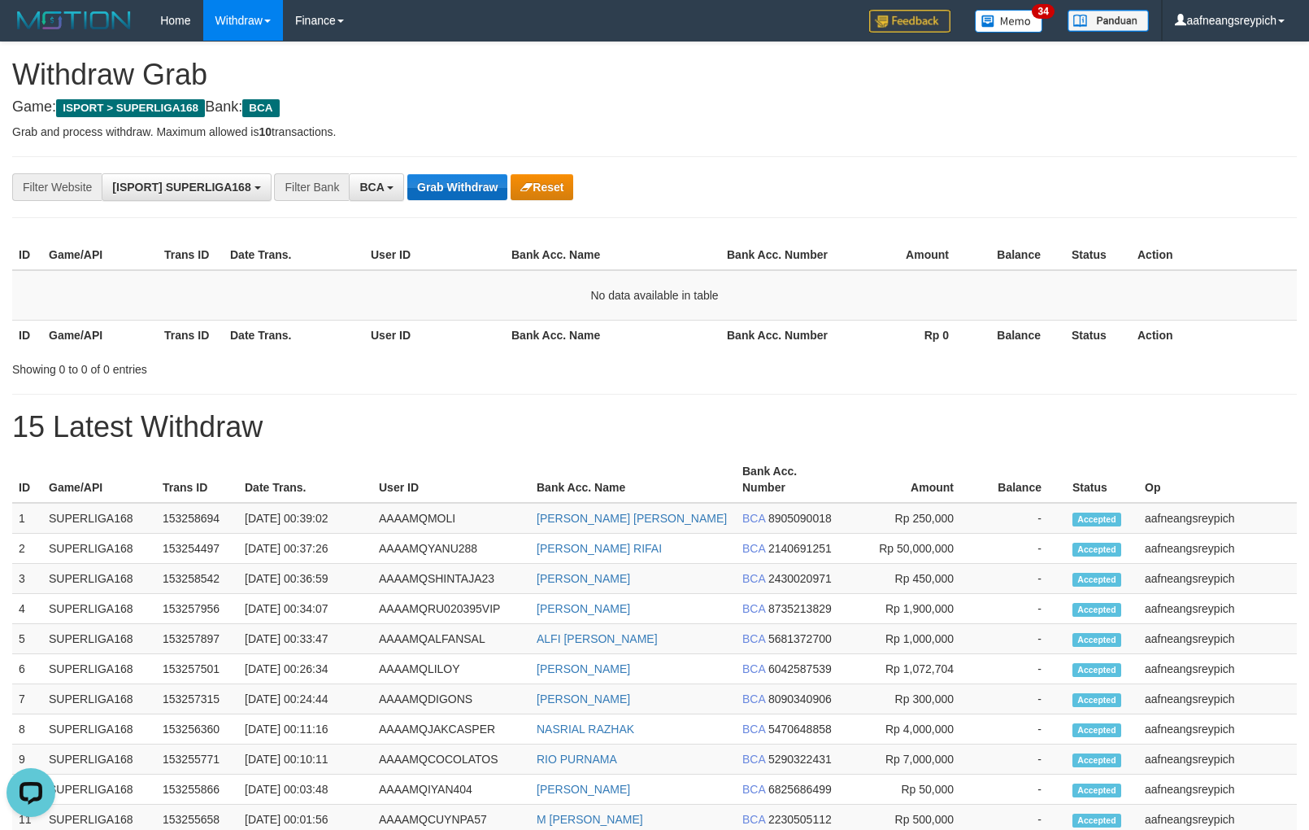
click at [433, 185] on button "Grab Withdraw" at bounding box center [457, 187] width 100 height 26
click at [407, 174] on button "Grab Withdraw" at bounding box center [457, 187] width 100 height 26
click at [433, 185] on button "Grab Withdraw" at bounding box center [457, 187] width 100 height 26
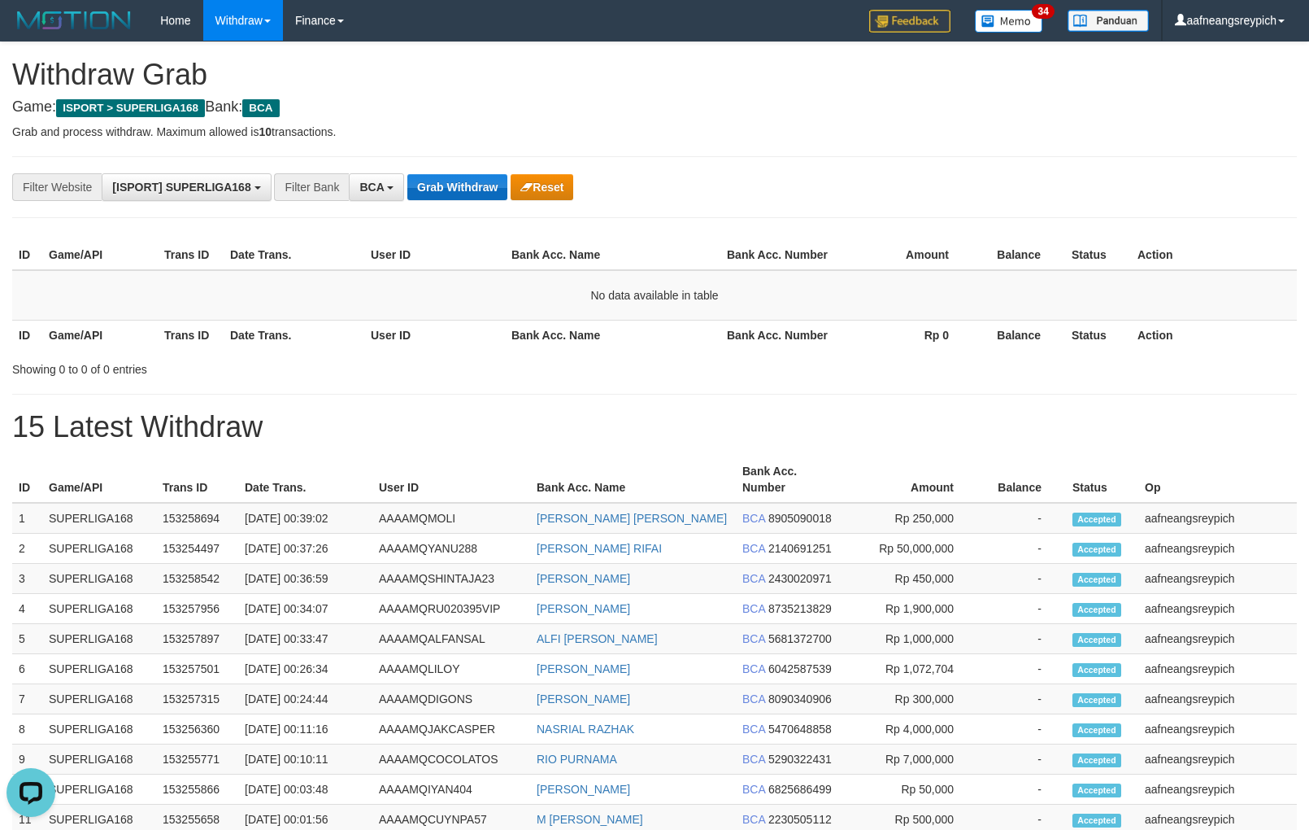
click at [433, 185] on button "Grab Withdraw" at bounding box center [457, 187] width 100 height 26
click at [359, 189] on button "BCA" at bounding box center [376, 187] width 55 height 28
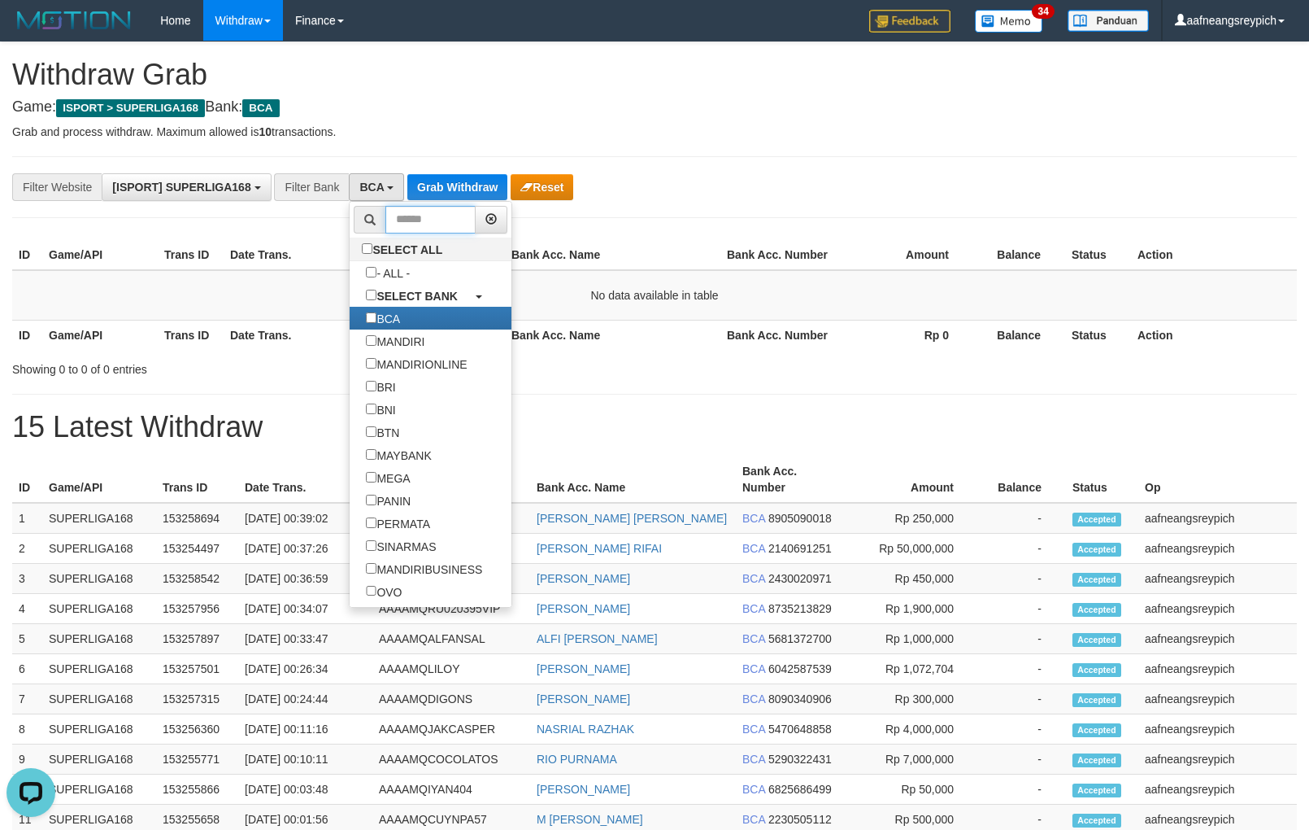
click at [411, 210] on input "text" at bounding box center [430, 220] width 90 height 28
click at [425, 195] on button "Grab Withdraw" at bounding box center [457, 187] width 100 height 26
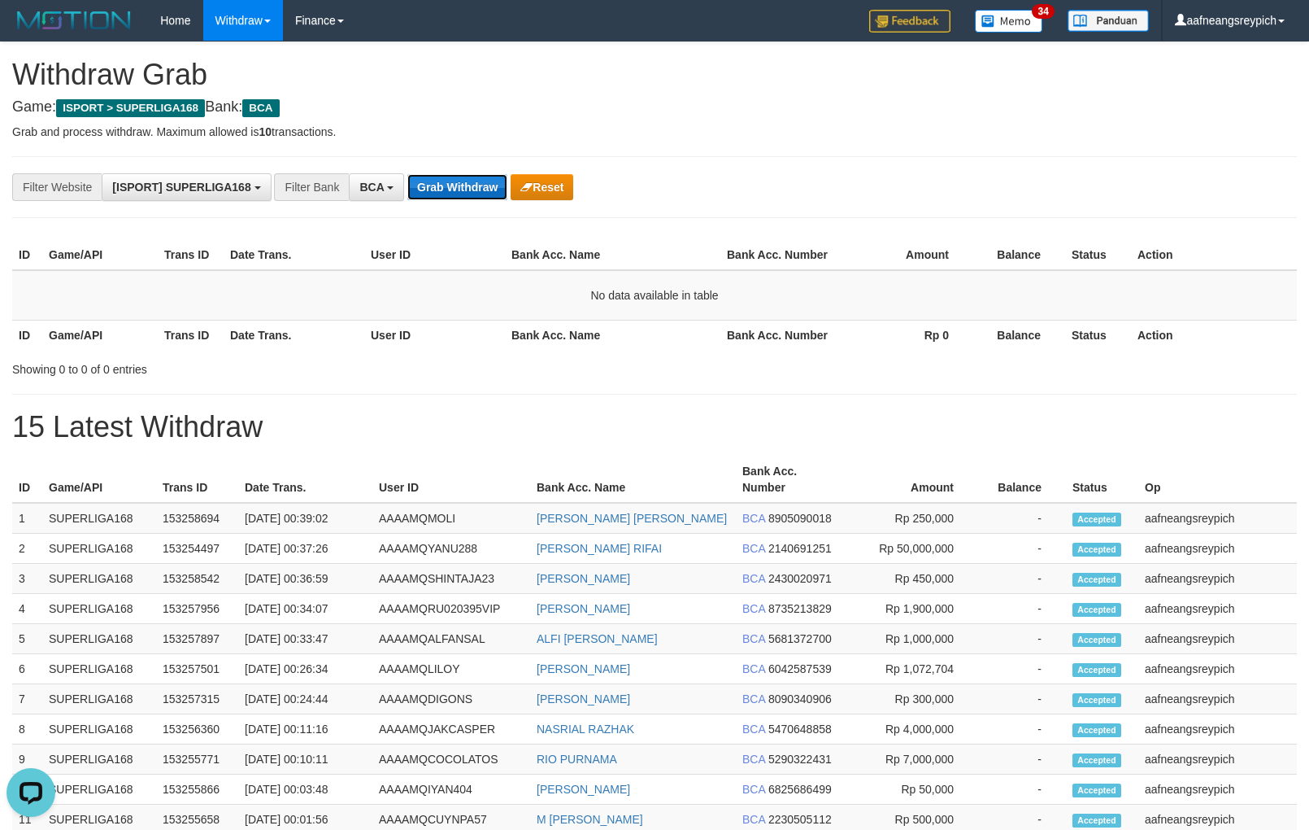
click at [425, 195] on button "Grab Withdraw" at bounding box center [457, 187] width 100 height 26
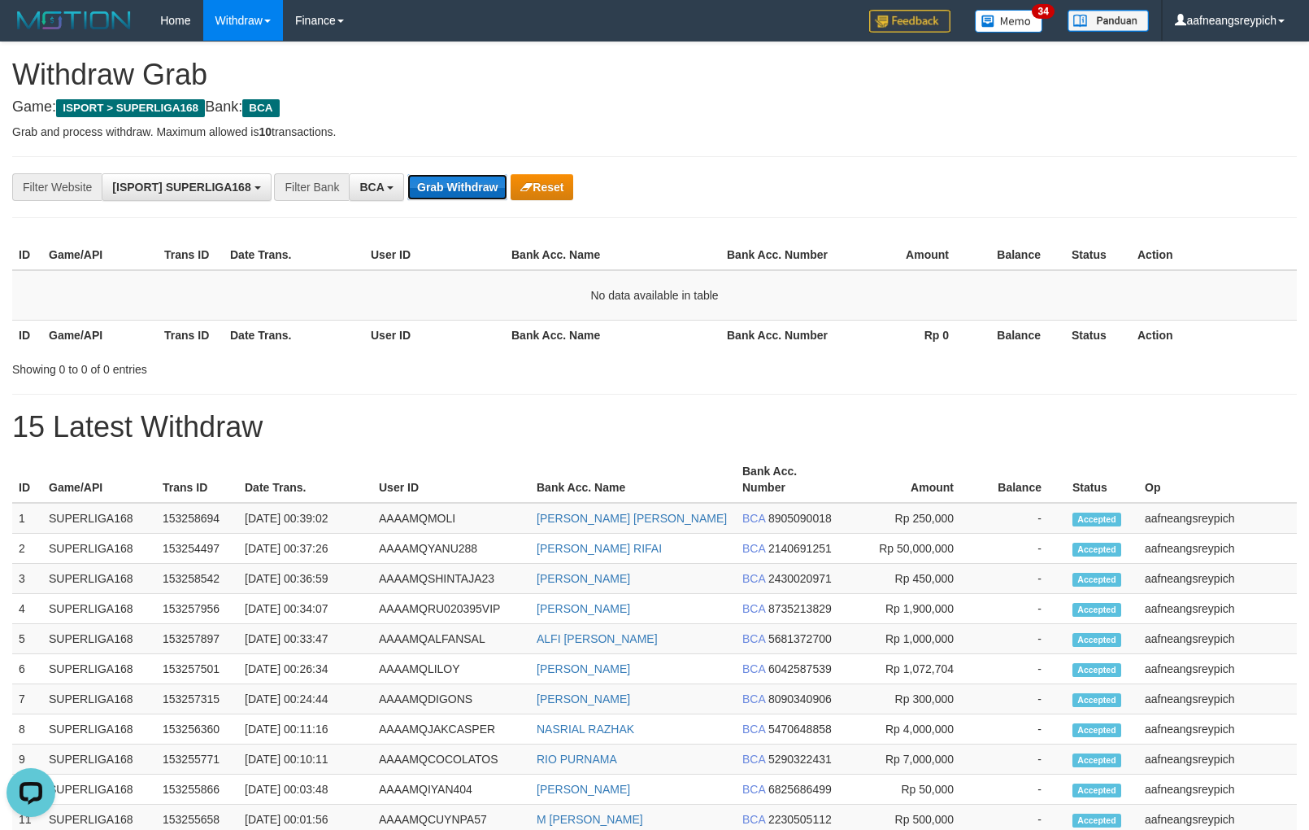
click at [425, 195] on button "Grab Withdraw" at bounding box center [457, 187] width 100 height 26
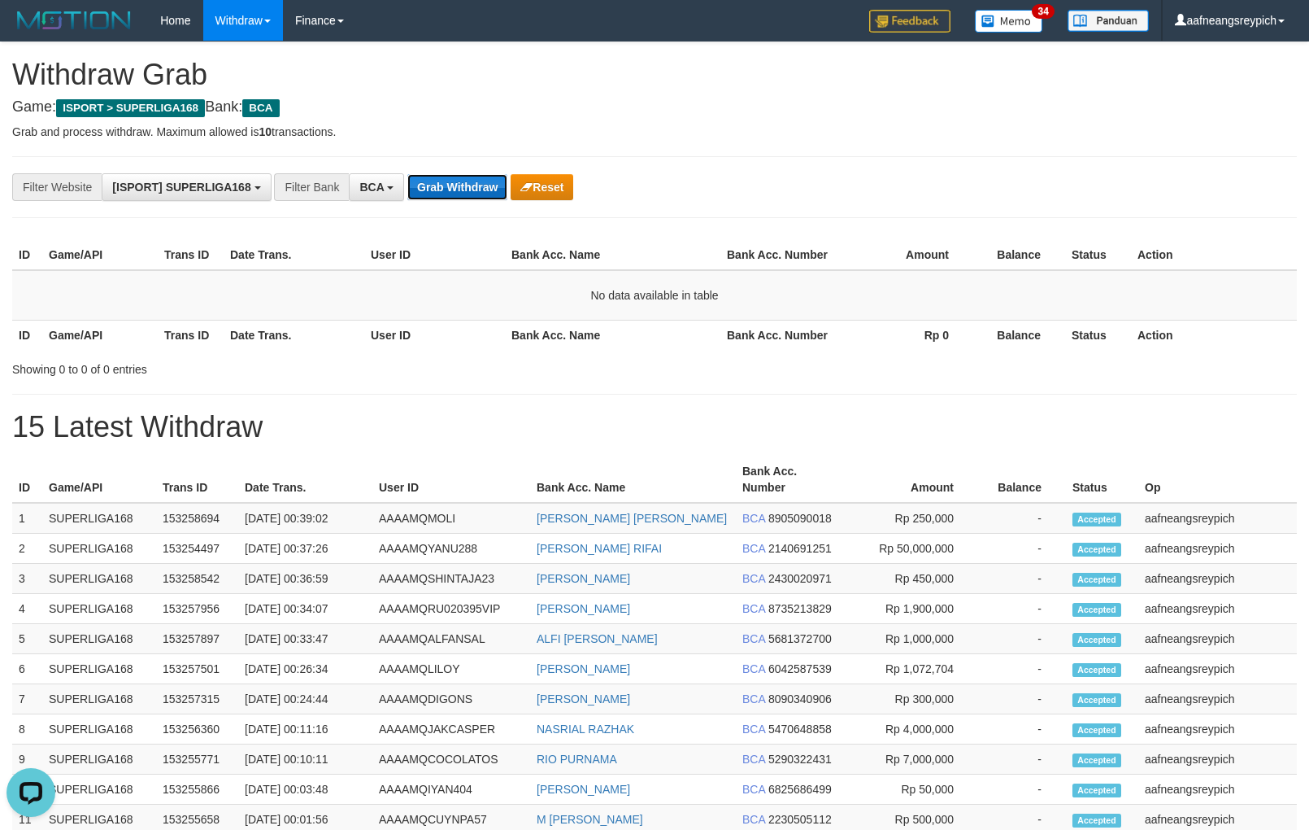
click at [425, 195] on button "Grab Withdraw" at bounding box center [457, 187] width 100 height 26
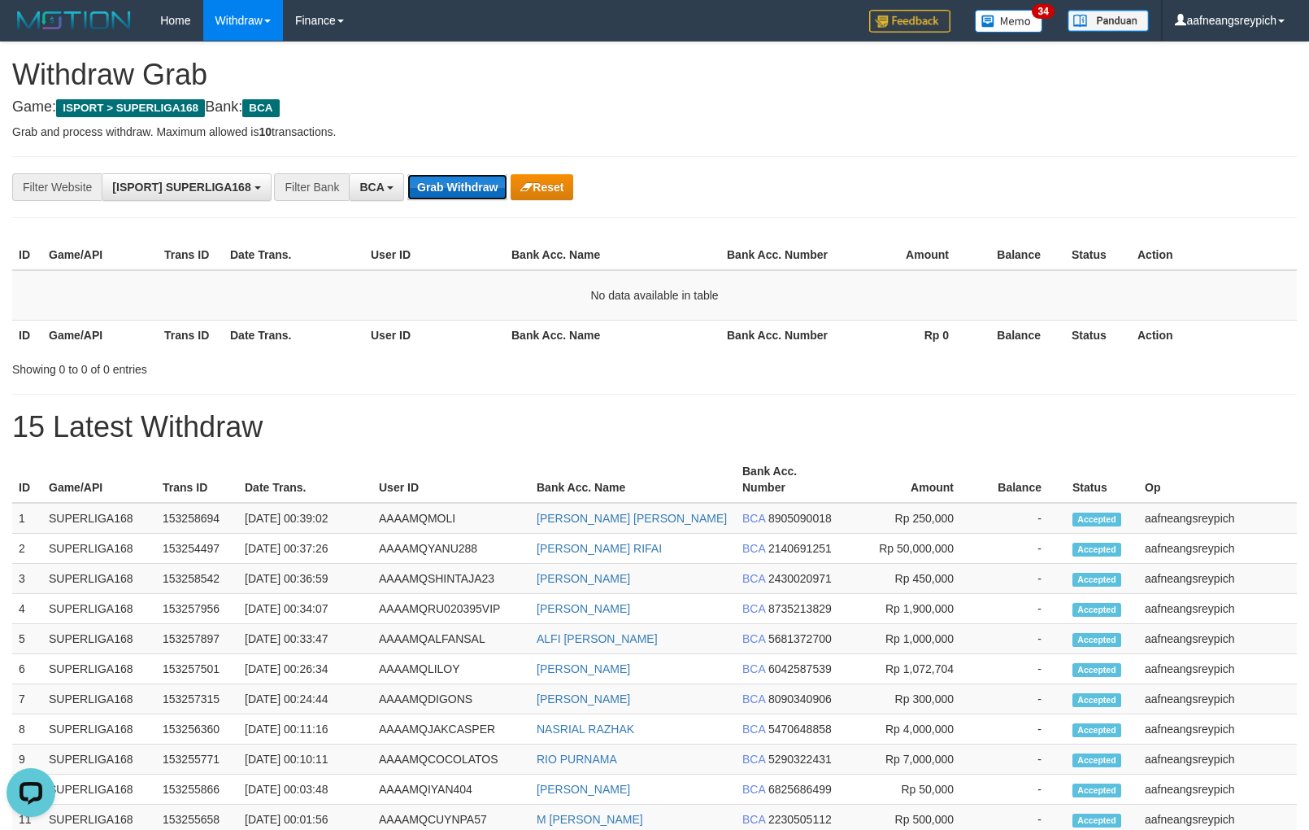
click at [425, 195] on button "Grab Withdraw" at bounding box center [457, 187] width 100 height 26
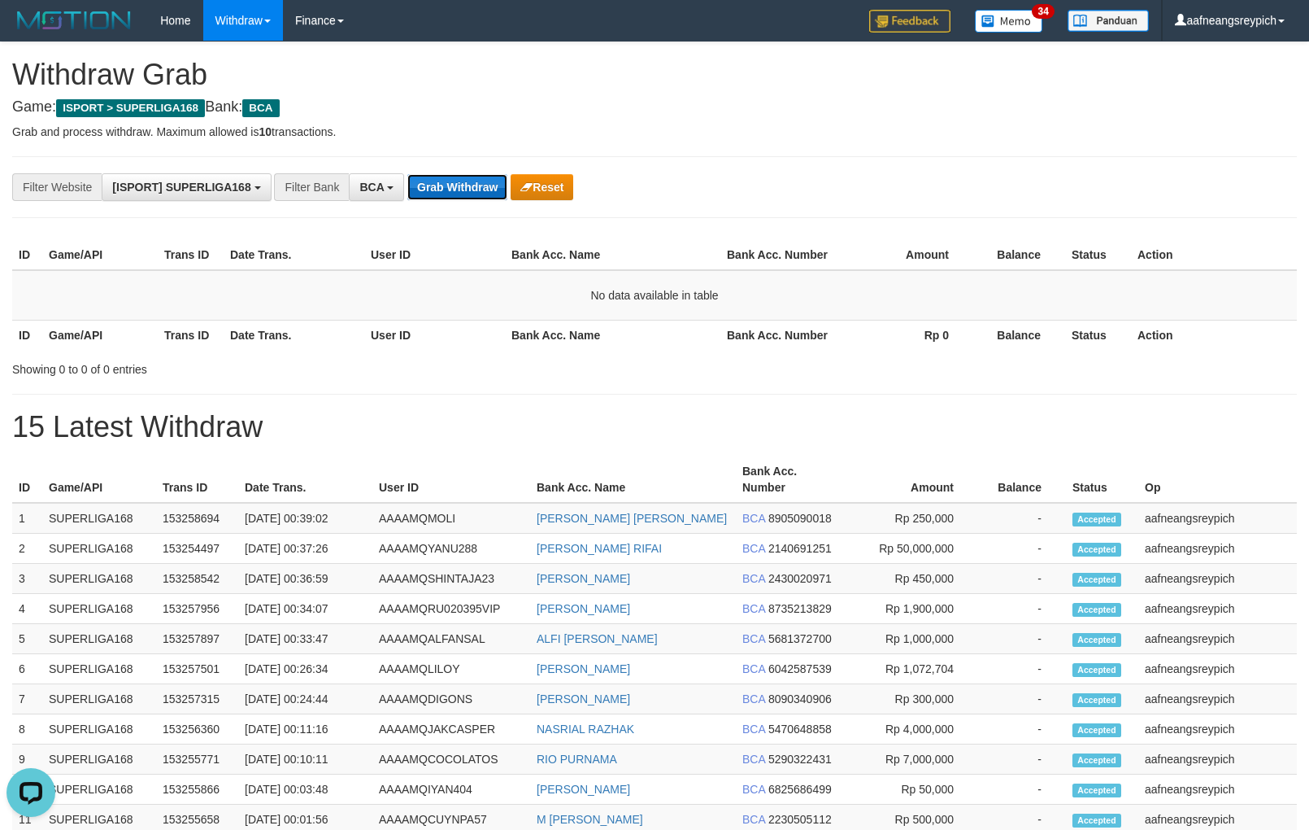
click at [425, 195] on button "Grab Withdraw" at bounding box center [457, 187] width 100 height 26
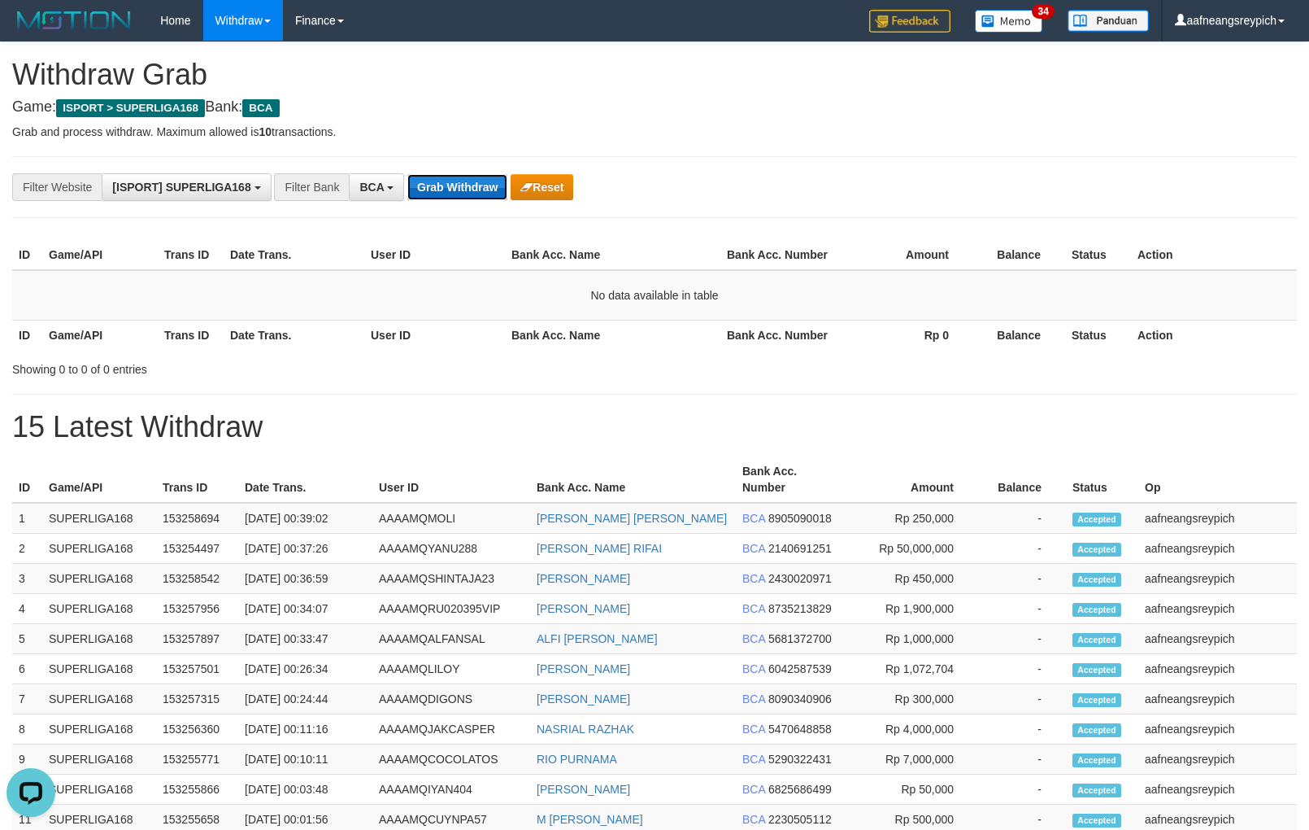
click at [425, 195] on button "Grab Withdraw" at bounding box center [457, 187] width 100 height 26
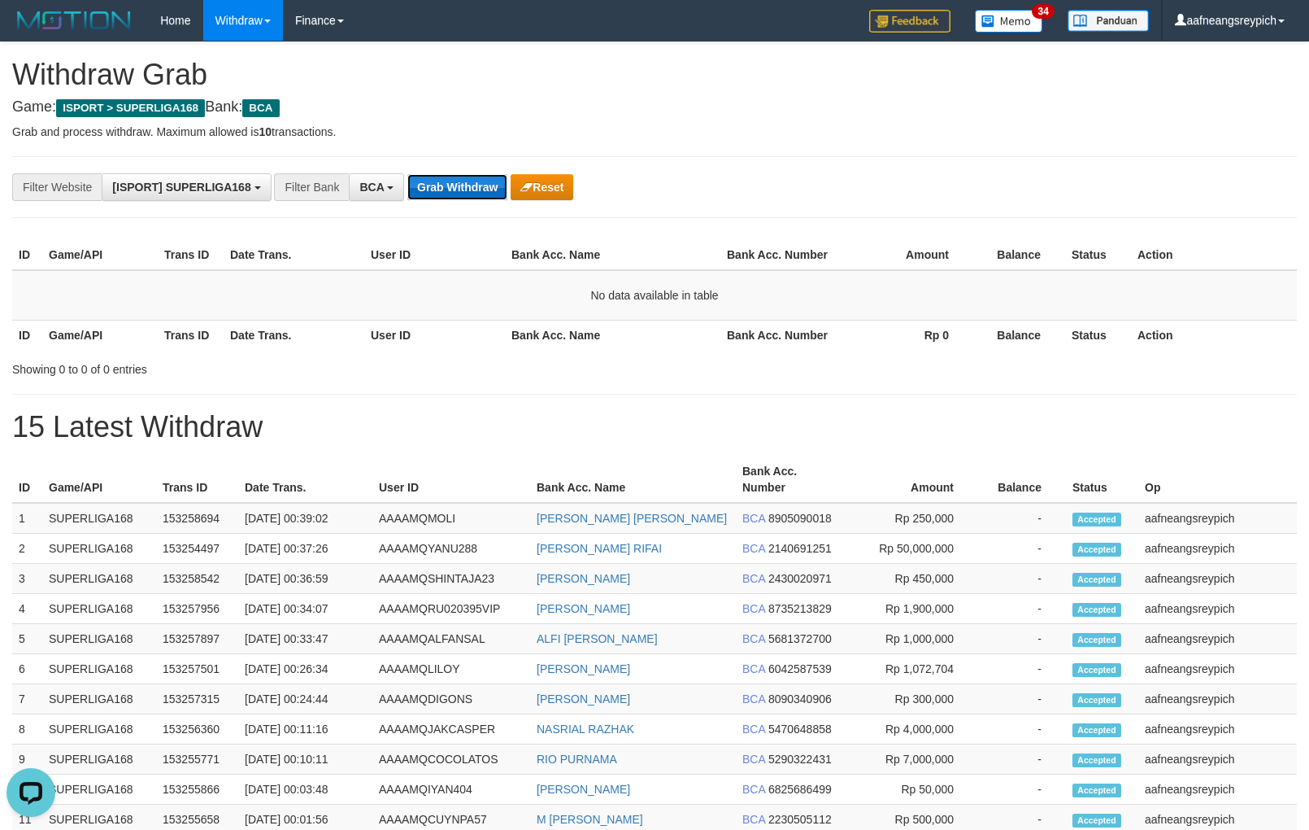
click at [425, 195] on button "Grab Withdraw" at bounding box center [457, 187] width 100 height 26
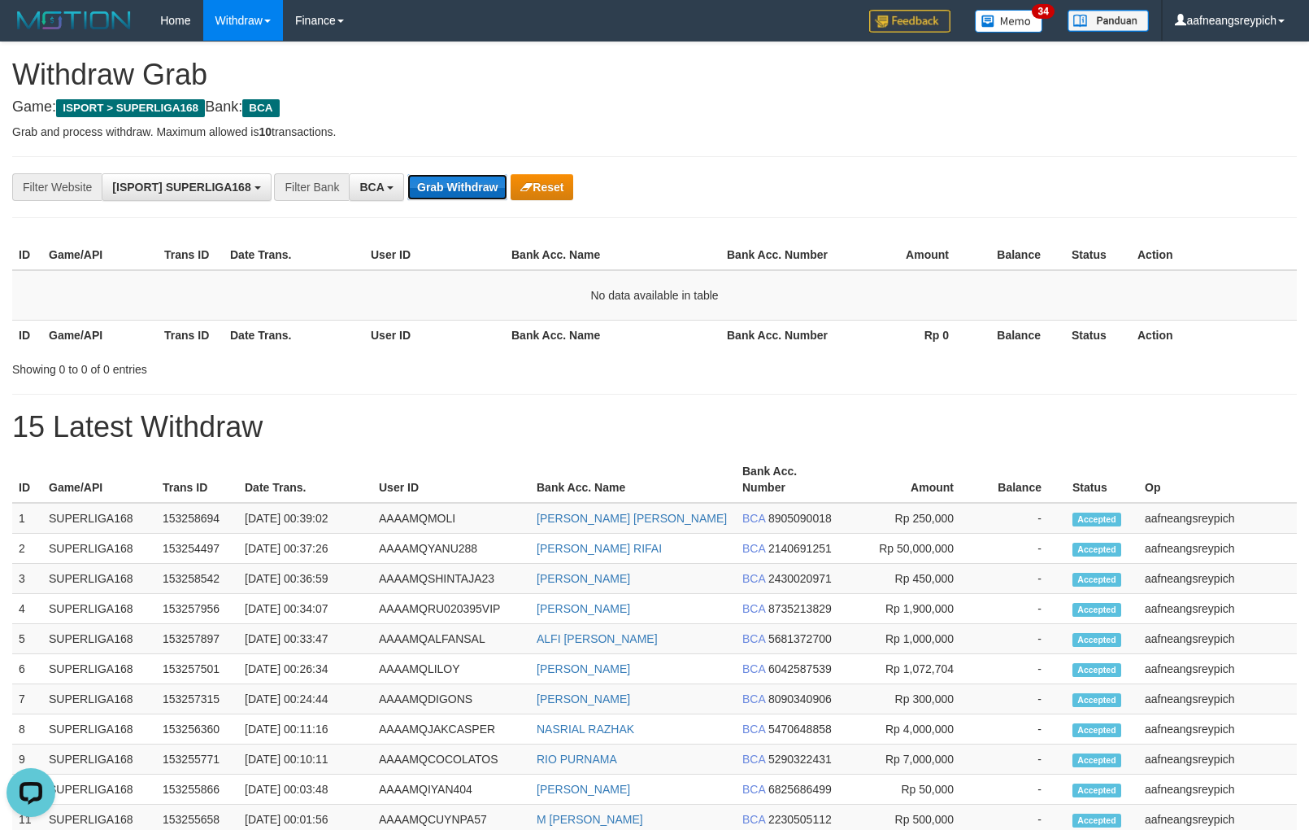
click at [425, 195] on button "Grab Withdraw" at bounding box center [457, 187] width 100 height 26
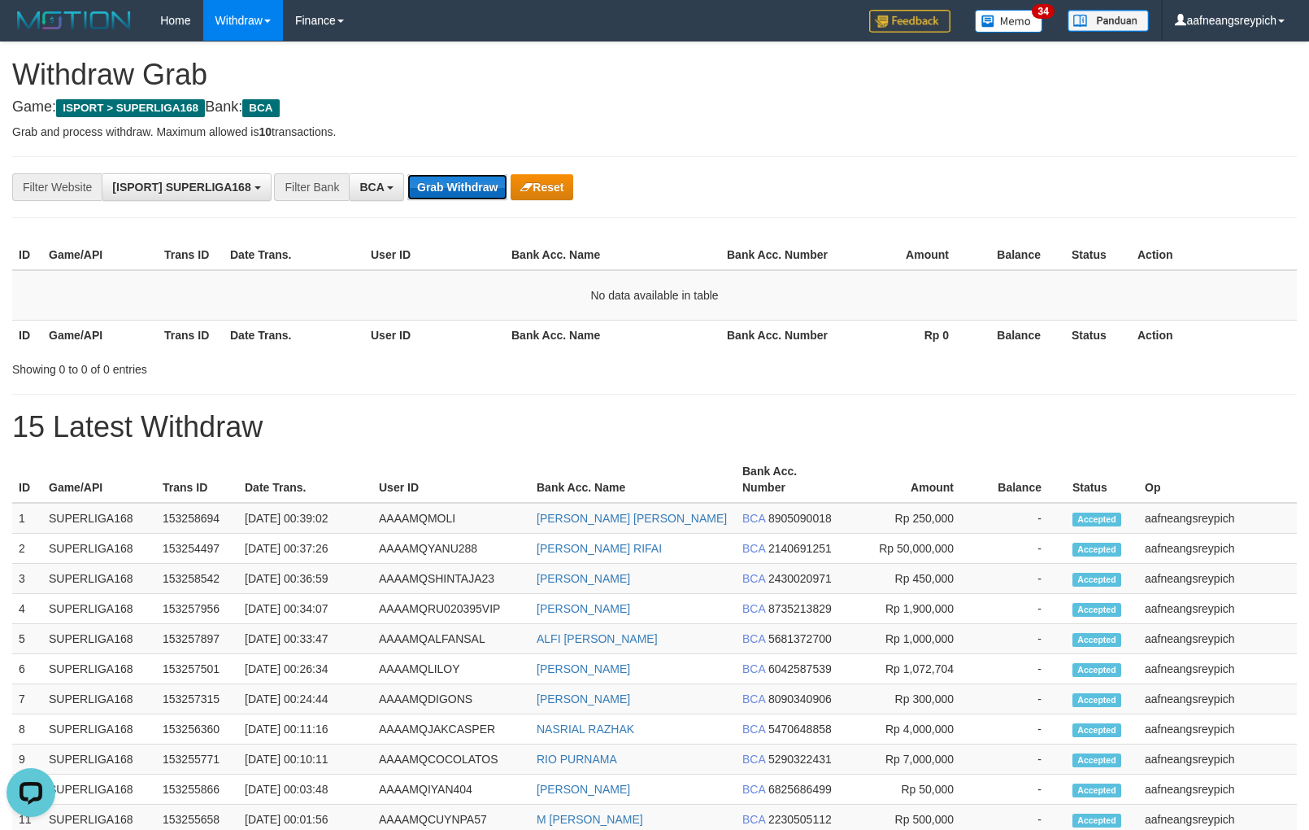
click at [425, 195] on button "Grab Withdraw" at bounding box center [457, 187] width 100 height 26
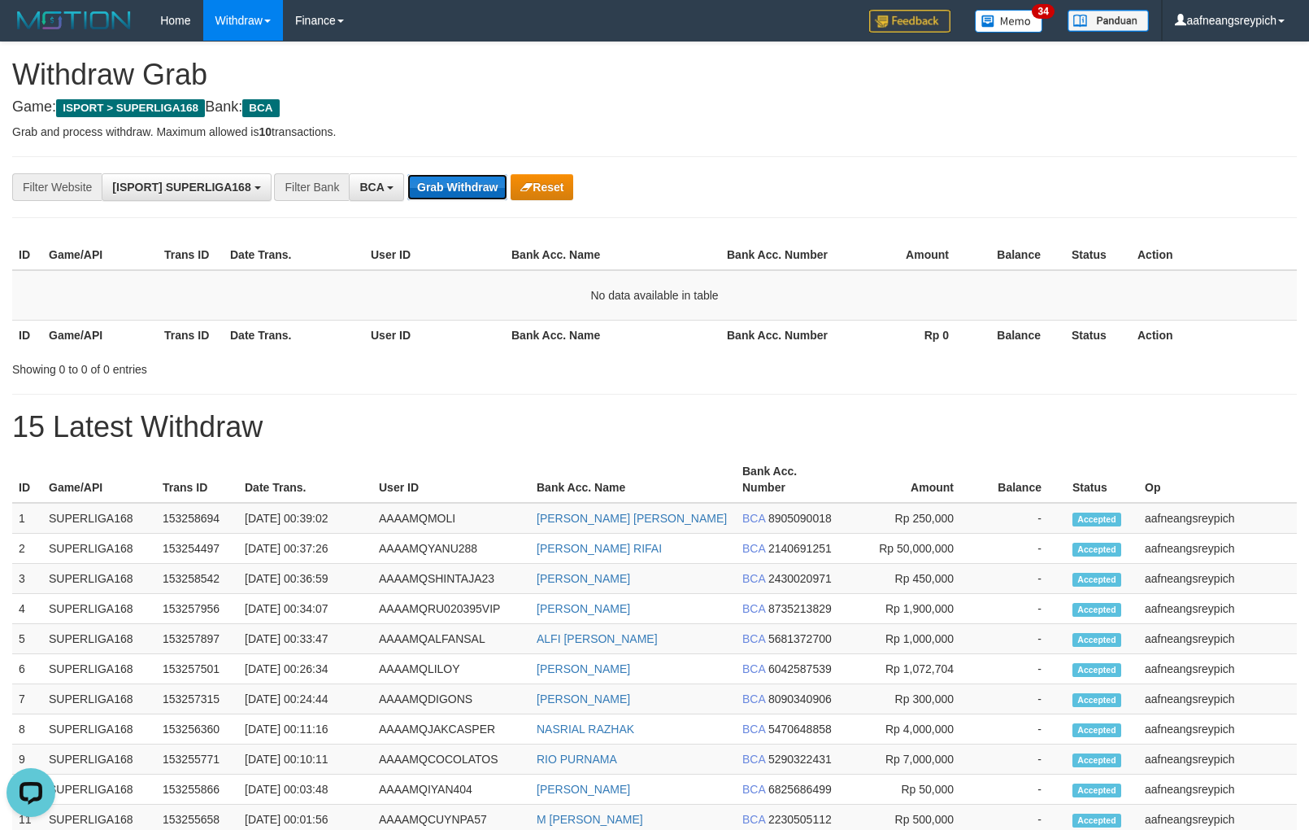
click at [425, 195] on button "Grab Withdraw" at bounding box center [457, 187] width 100 height 26
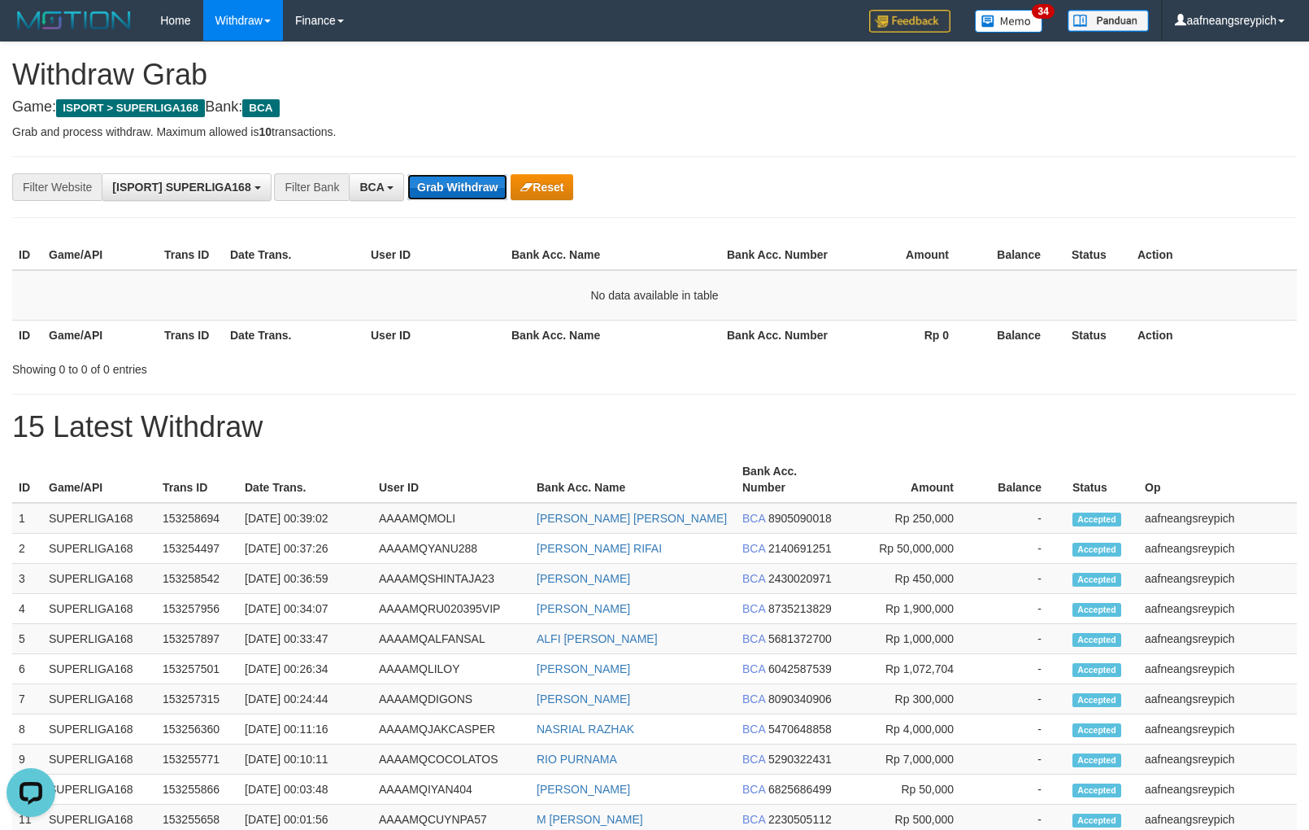
click at [425, 195] on button "Grab Withdraw" at bounding box center [457, 187] width 100 height 26
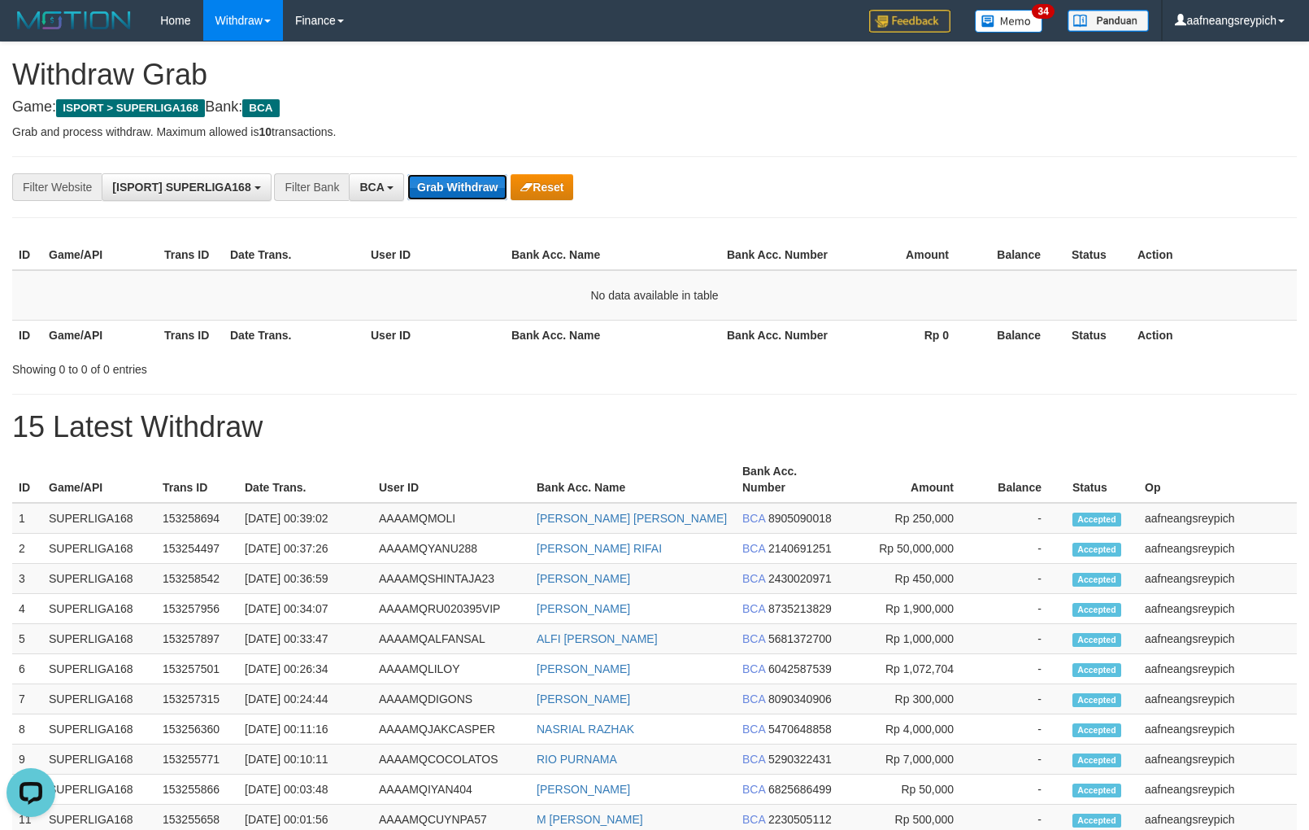
click at [425, 195] on button "Grab Withdraw" at bounding box center [457, 187] width 100 height 26
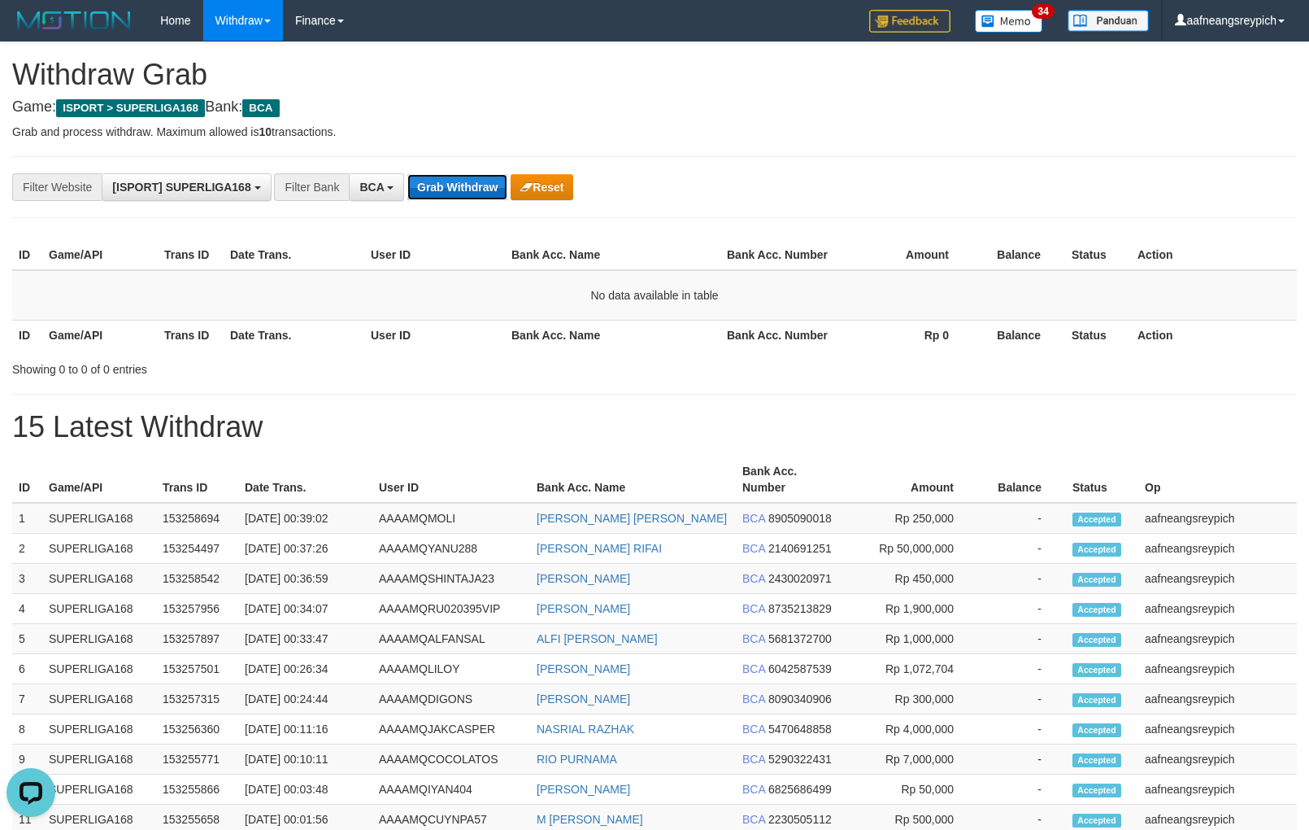
click at [425, 195] on button "Grab Withdraw" at bounding box center [457, 187] width 100 height 26
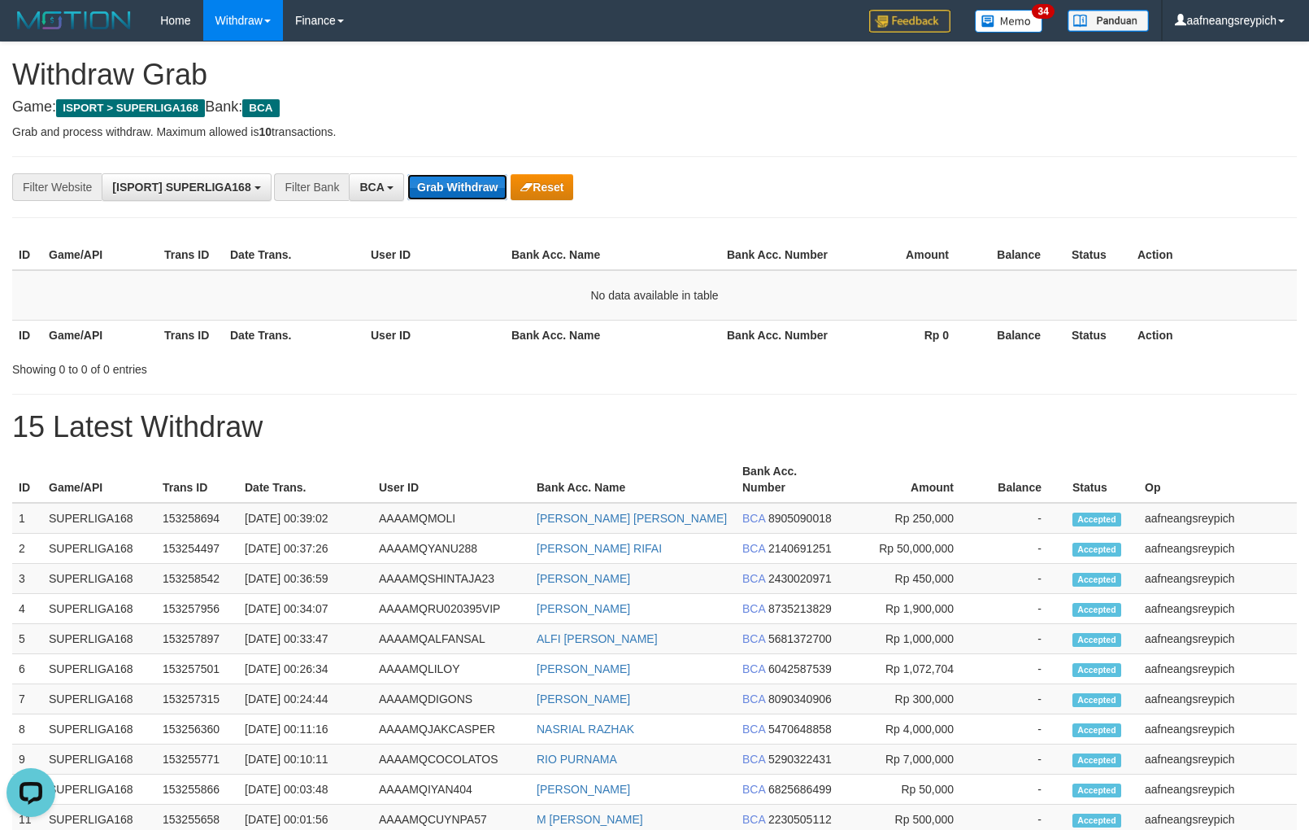
click at [425, 195] on button "Grab Withdraw" at bounding box center [457, 187] width 100 height 26
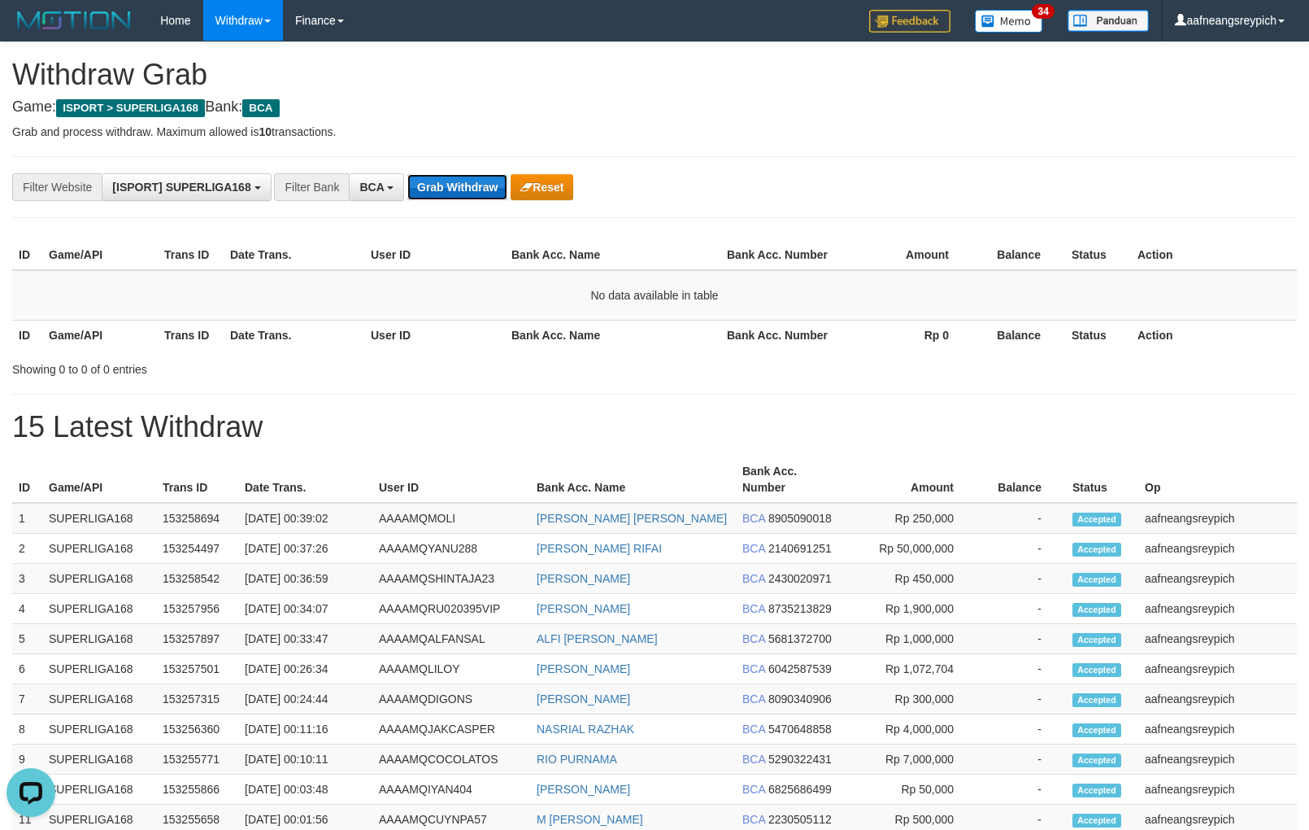
click at [425, 195] on button "Grab Withdraw" at bounding box center [457, 187] width 100 height 26
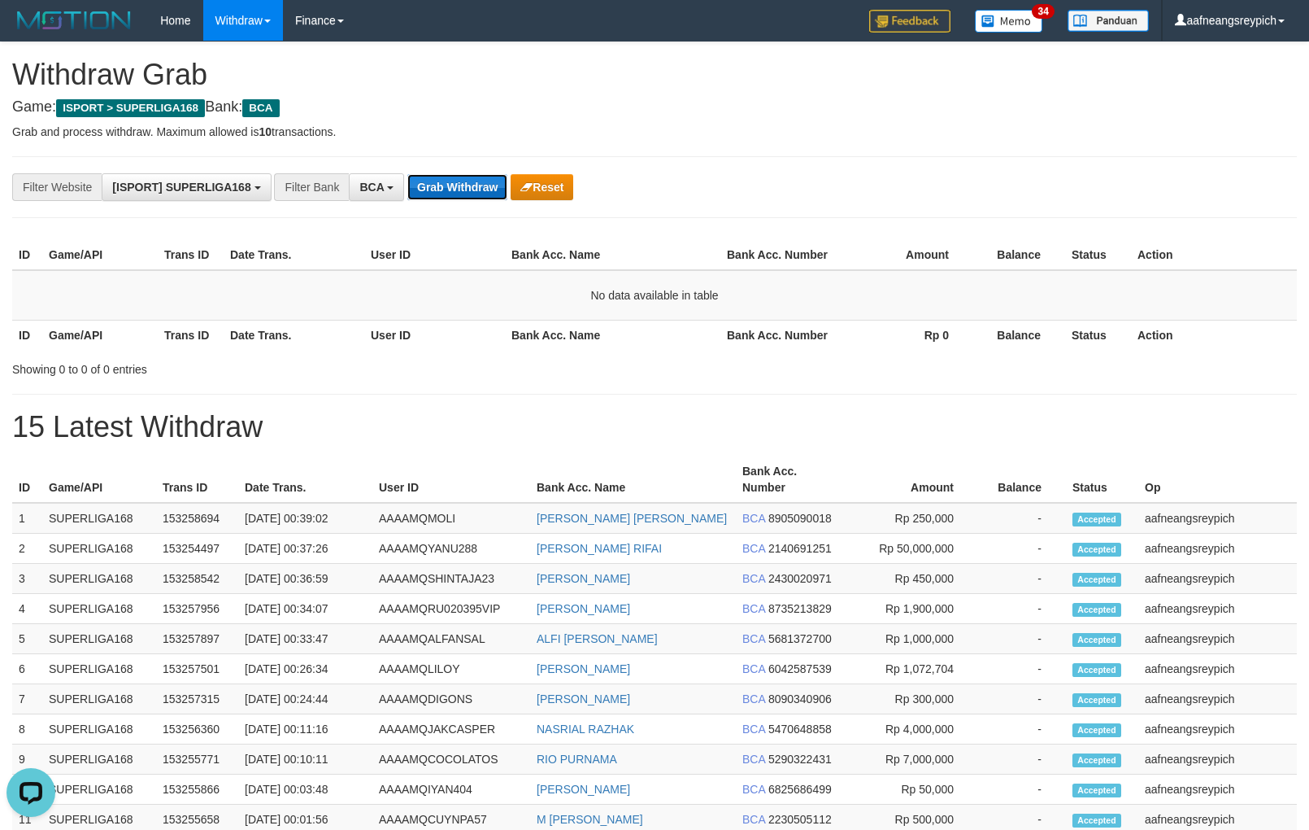
click at [425, 195] on button "Grab Withdraw" at bounding box center [457, 187] width 100 height 26
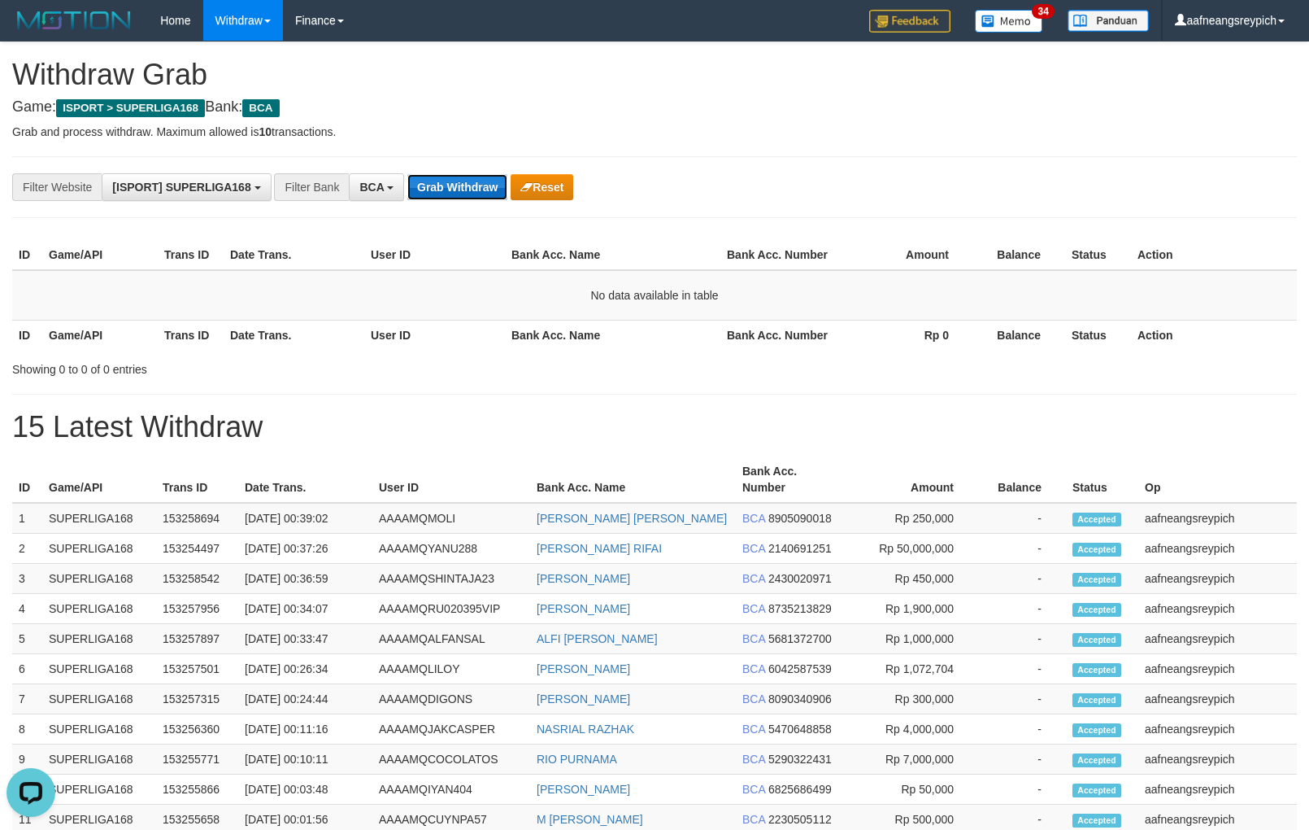
click at [425, 195] on button "Grab Withdraw" at bounding box center [457, 187] width 100 height 26
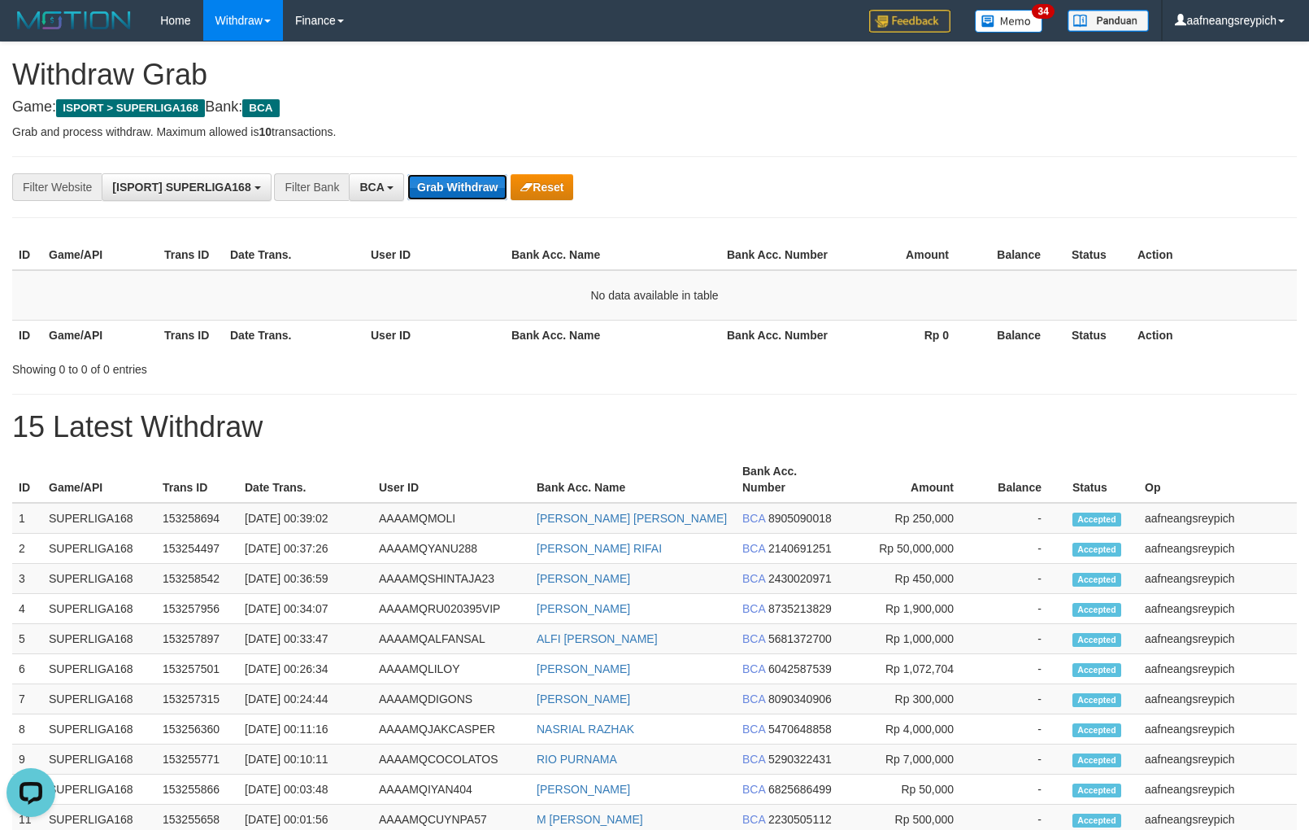
click at [425, 195] on button "Grab Withdraw" at bounding box center [457, 187] width 100 height 26
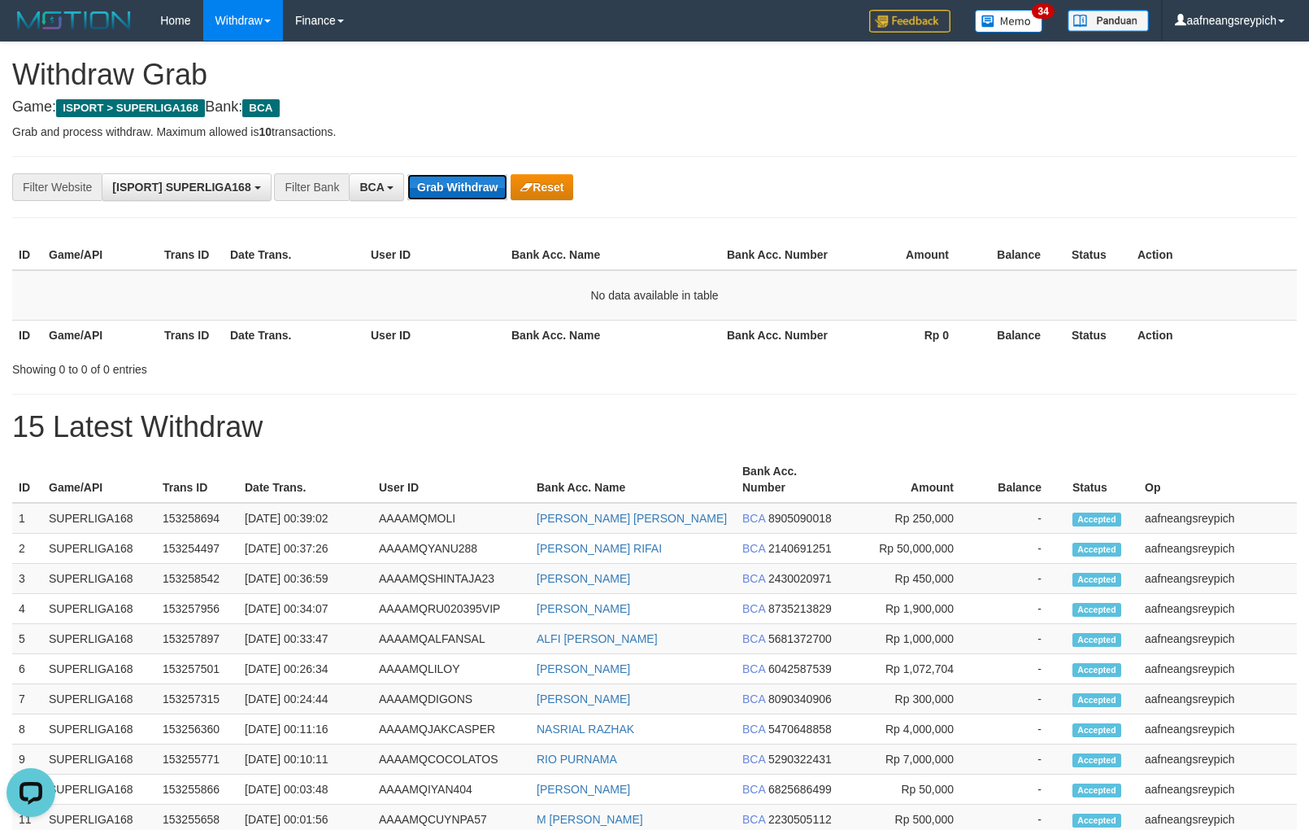
click at [425, 195] on button "Grab Withdraw" at bounding box center [457, 187] width 100 height 26
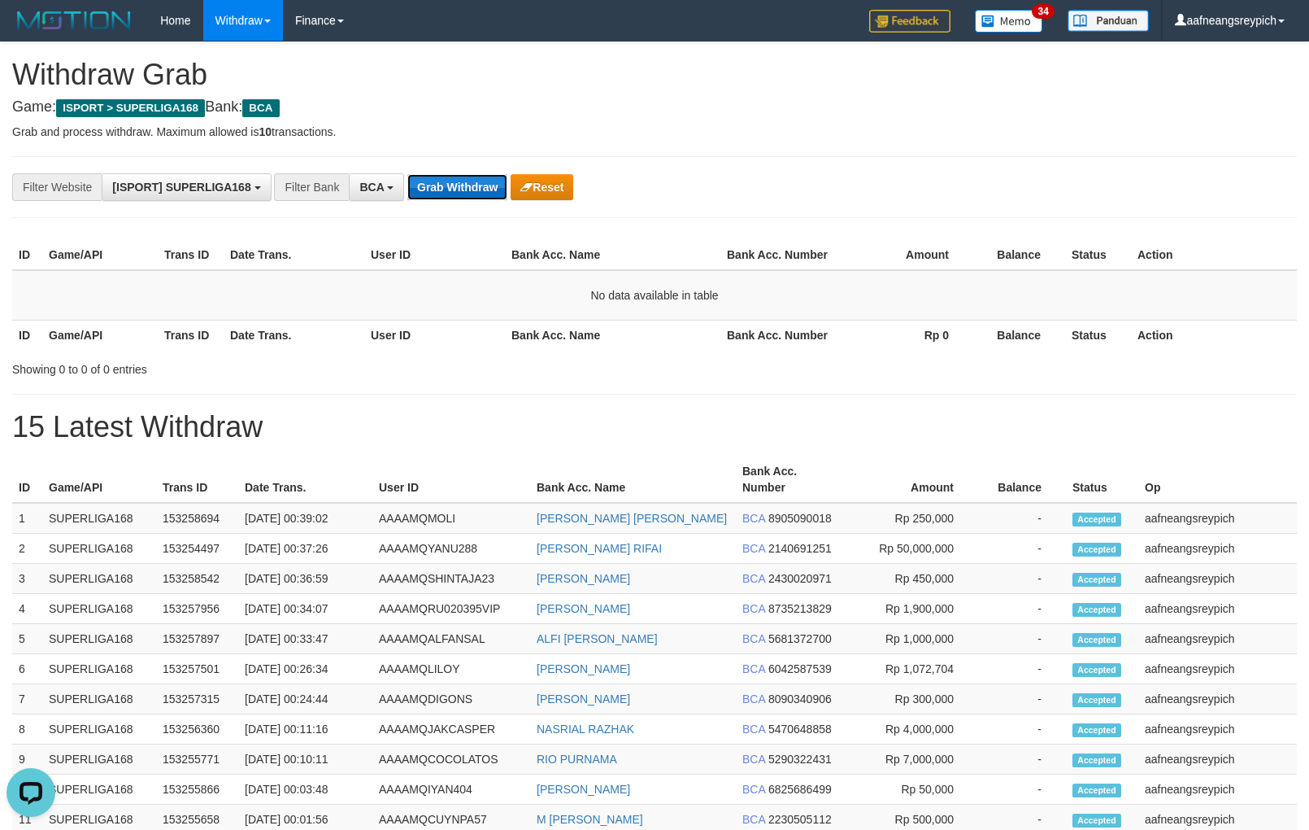
click at [425, 195] on button "Grab Withdraw" at bounding box center [457, 187] width 100 height 26
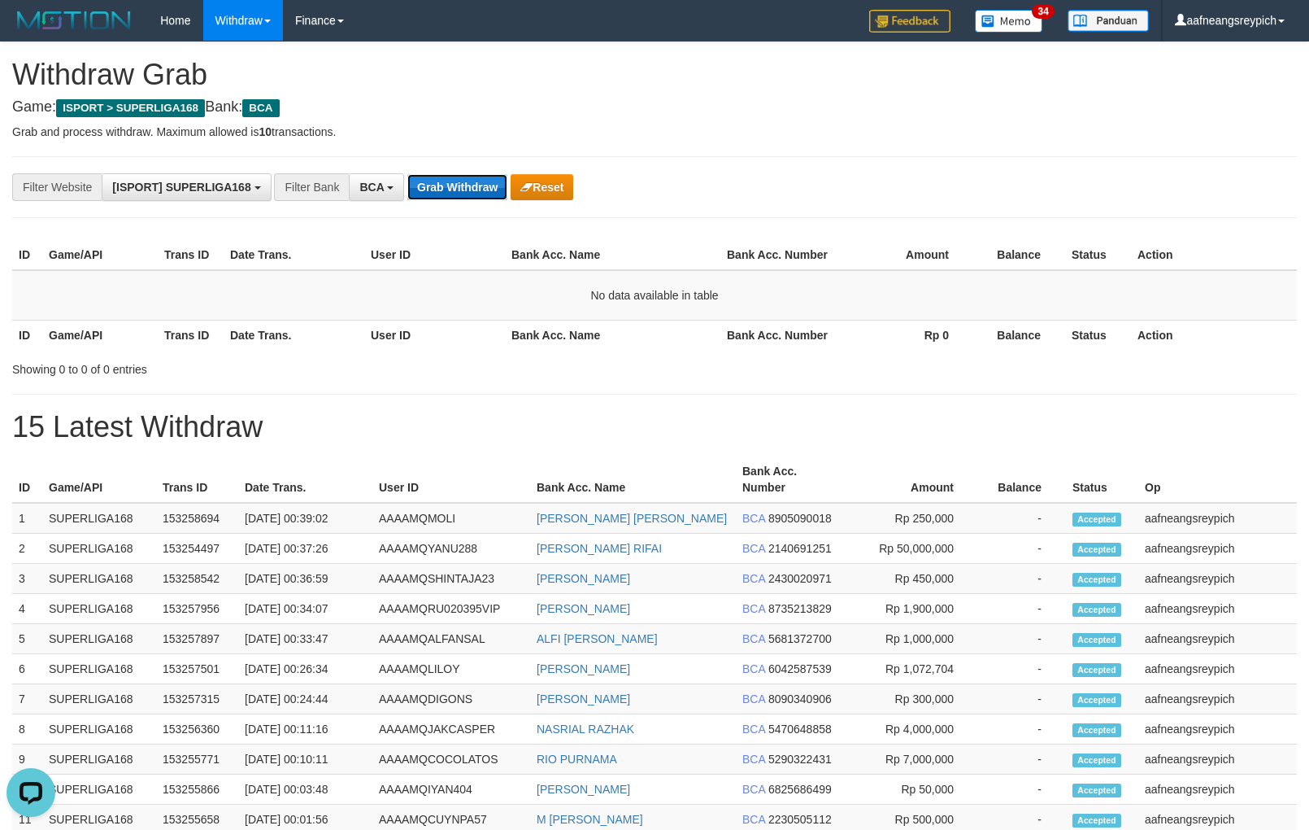
click at [425, 195] on button "Grab Withdraw" at bounding box center [457, 187] width 100 height 26
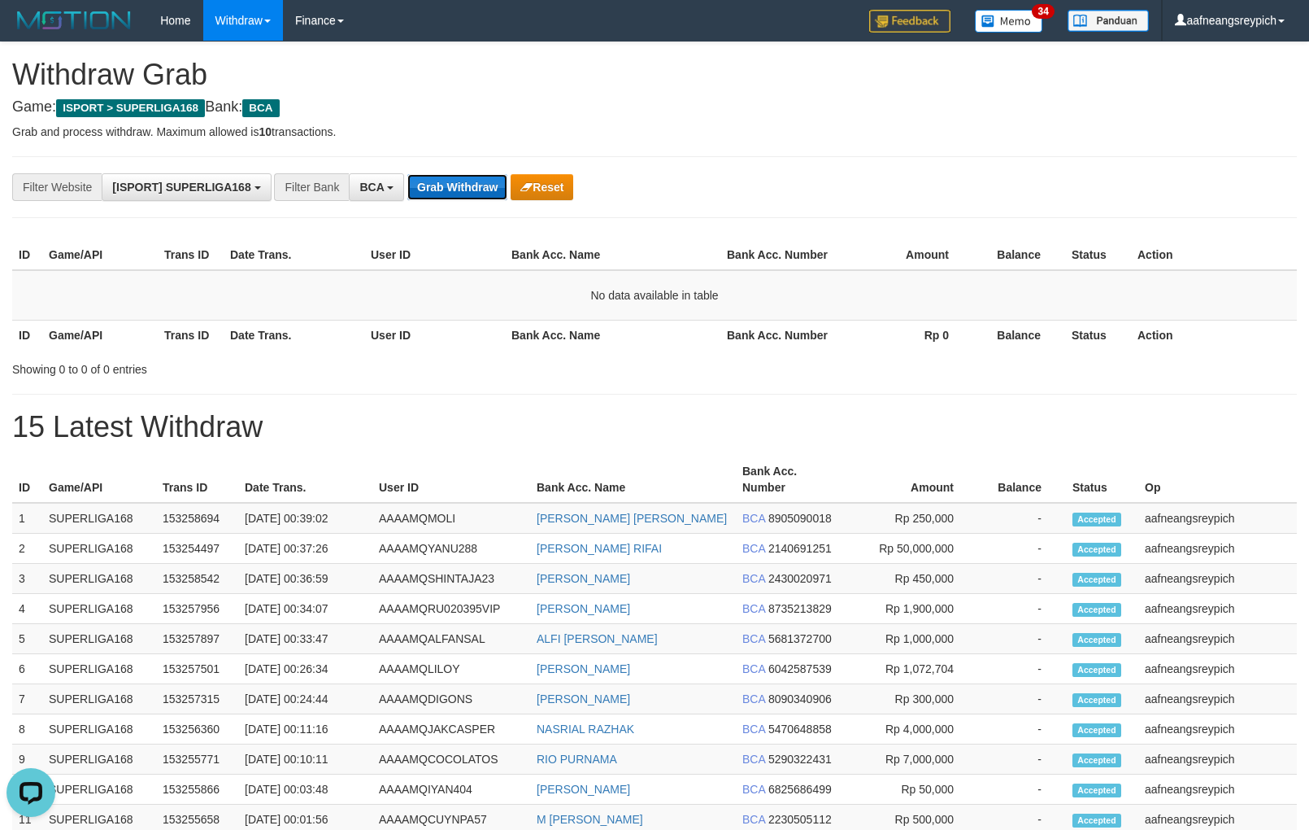
click at [425, 195] on button "Grab Withdraw" at bounding box center [457, 187] width 100 height 26
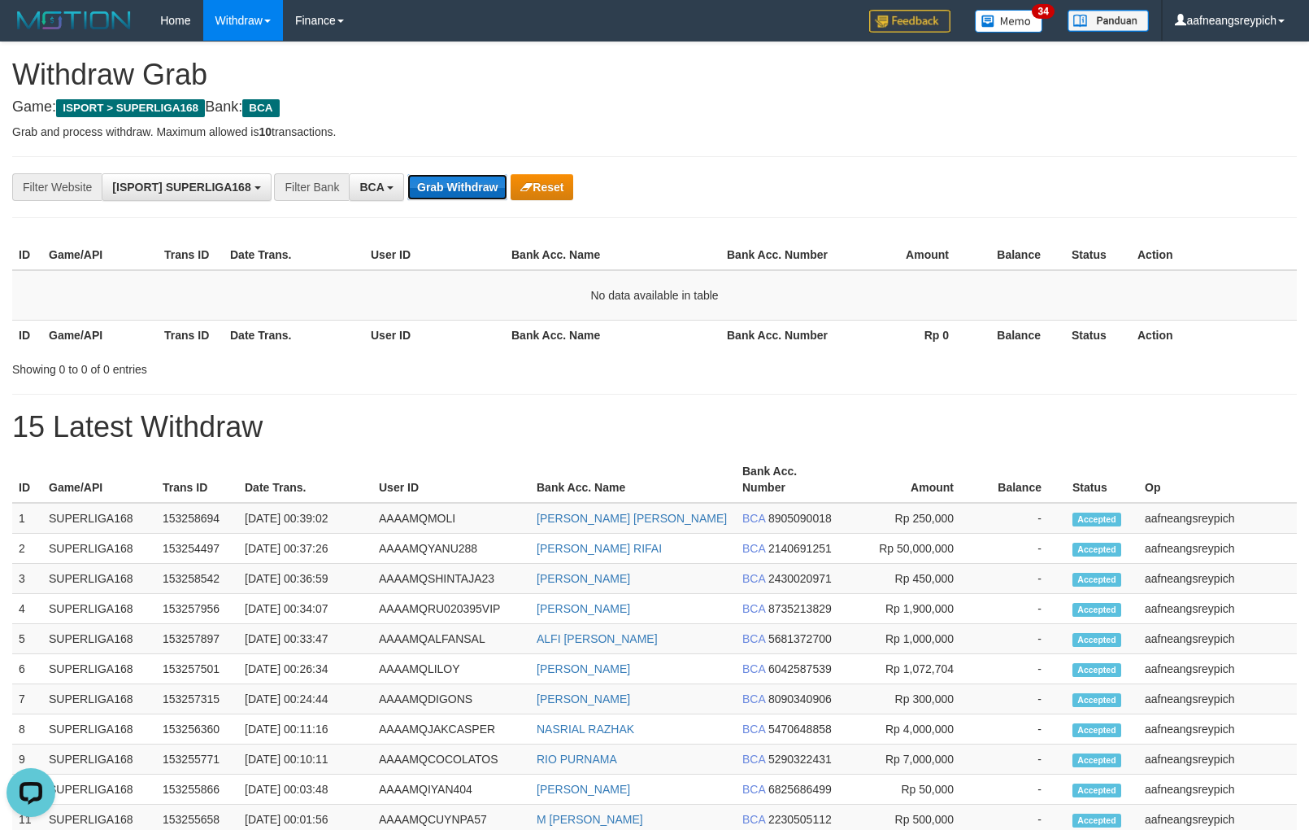
click at [425, 195] on button "Grab Withdraw" at bounding box center [457, 187] width 100 height 26
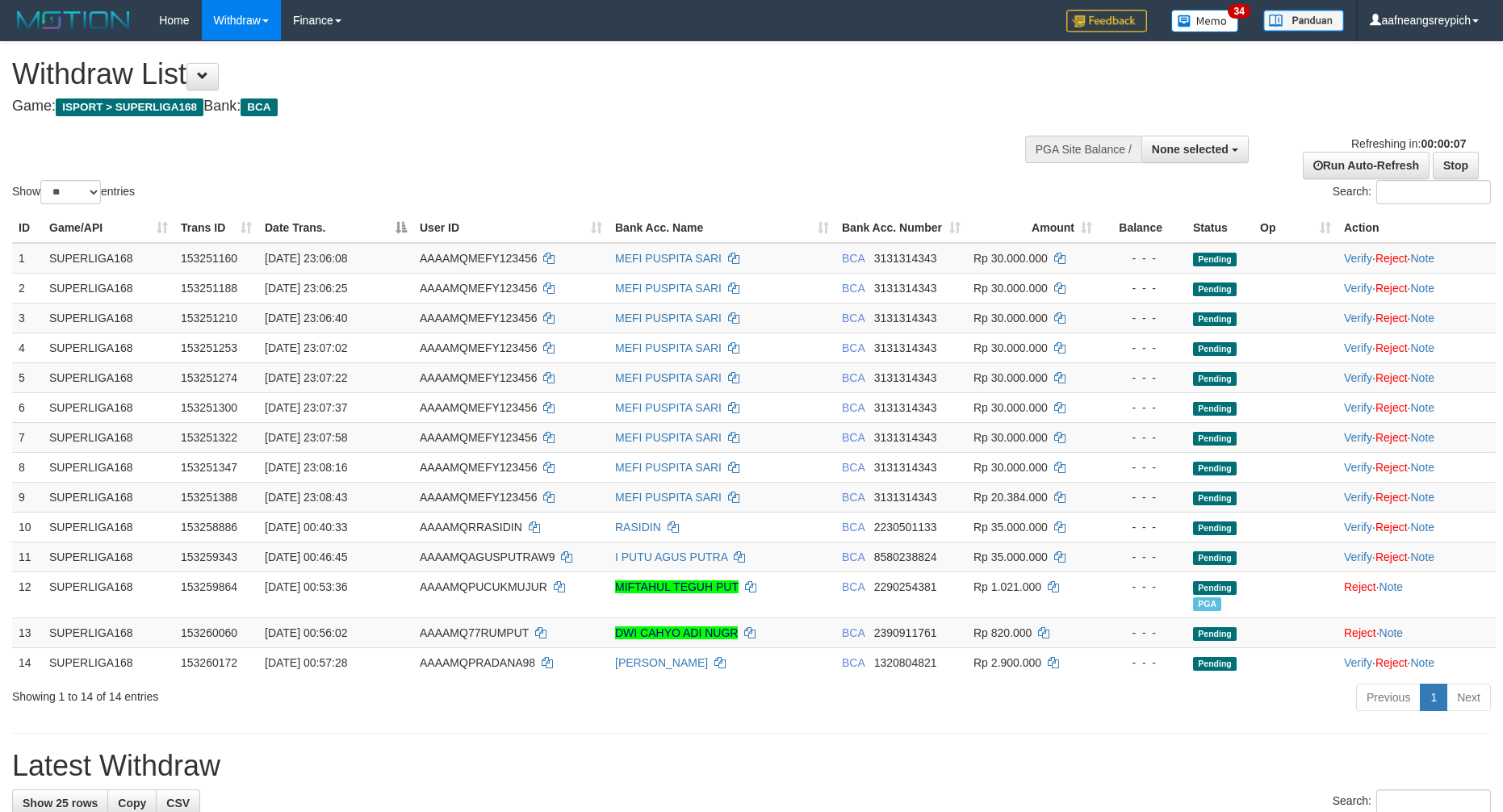
select select
select select "**"
